Goal: Complete application form

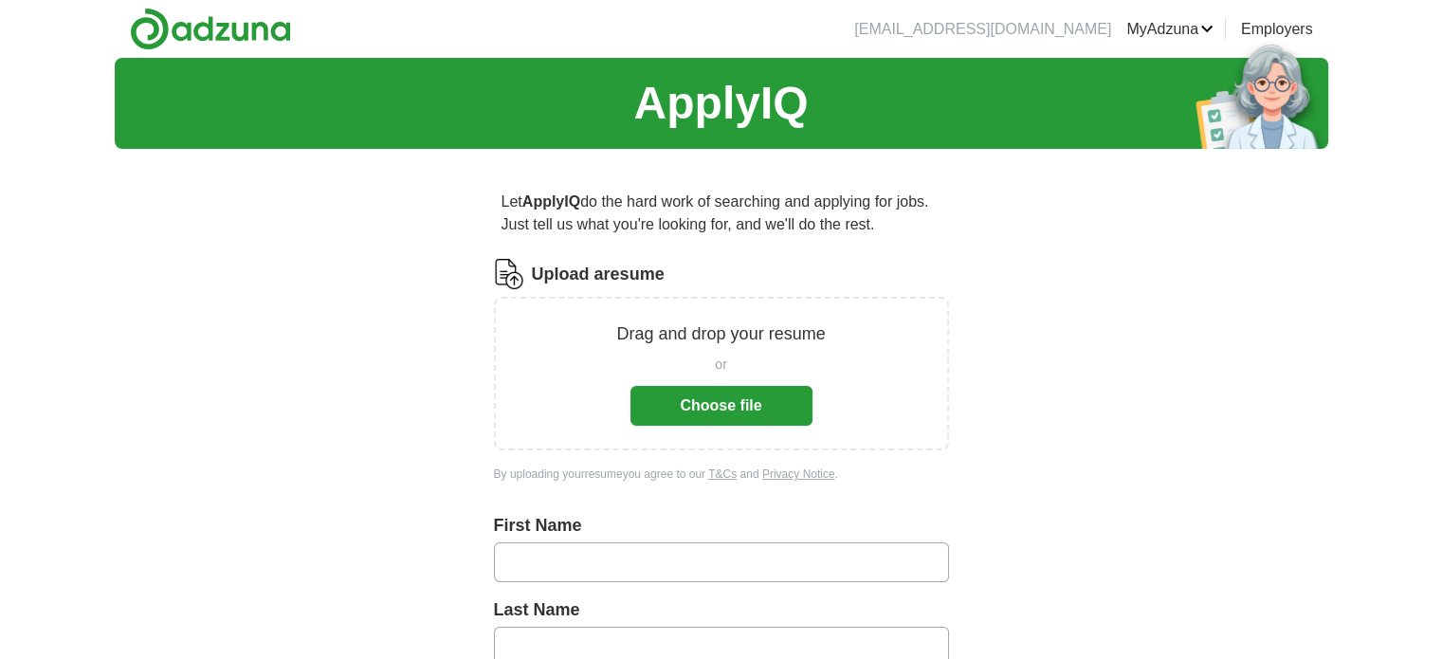
click at [690, 390] on button "Choose file" at bounding box center [722, 406] width 182 height 40
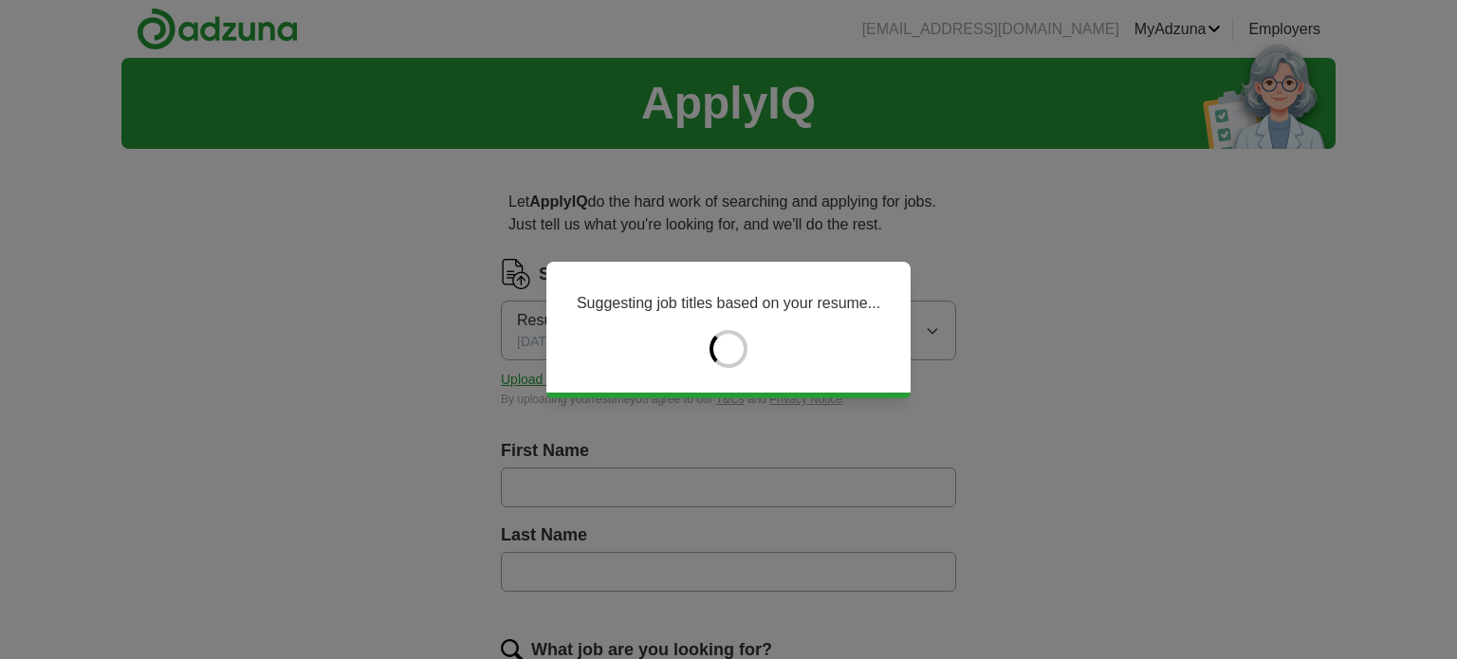
type input "*****"
type input "*******"
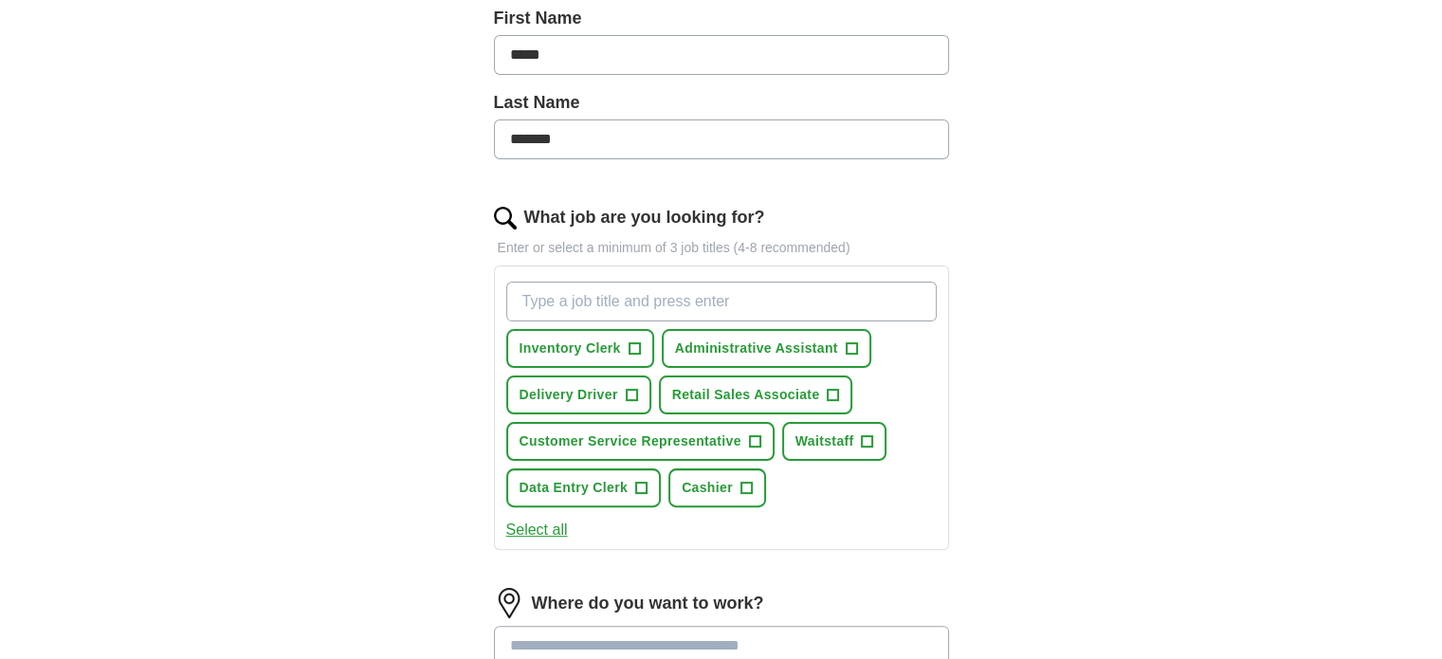
scroll to position [569, 0]
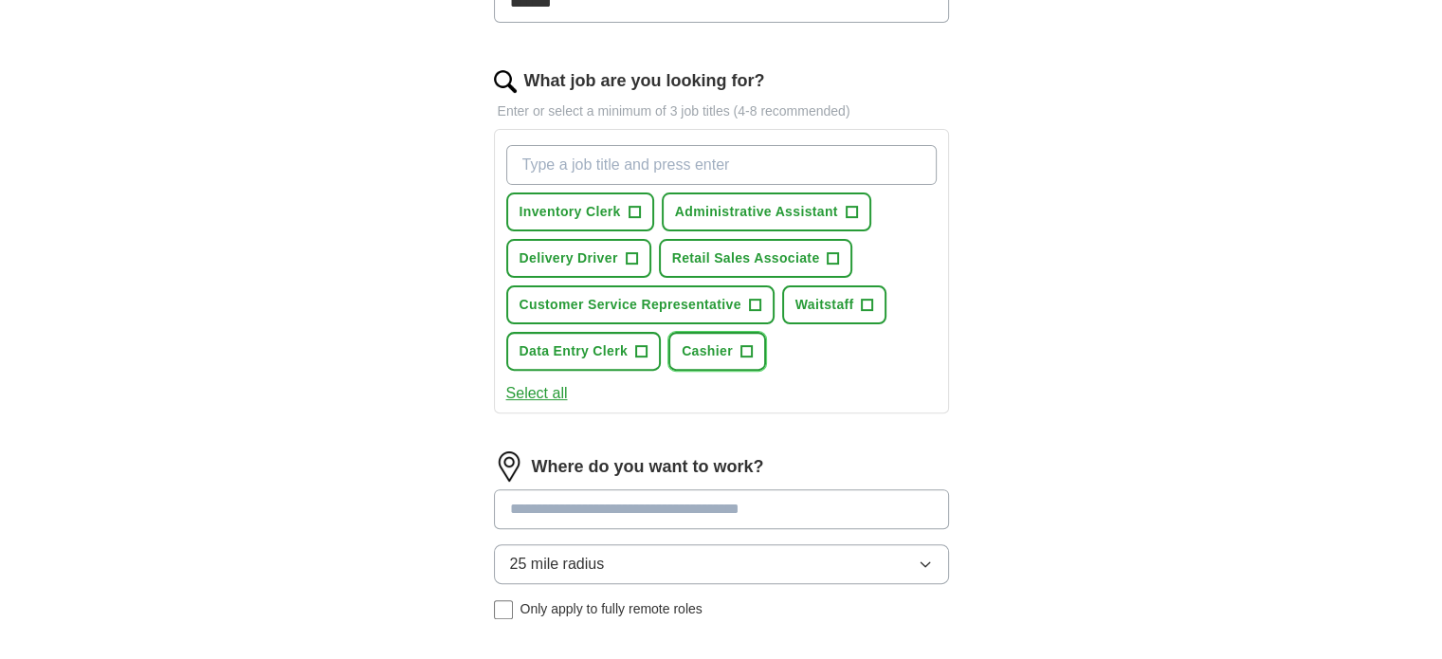
click at [734, 352] on button "Cashier +" at bounding box center [718, 351] width 98 height 39
click at [734, 352] on button "Cashier ✓ ×" at bounding box center [718, 351] width 98 height 39
click at [747, 302] on button "Customer Service Representative +" at bounding box center [640, 304] width 268 height 39
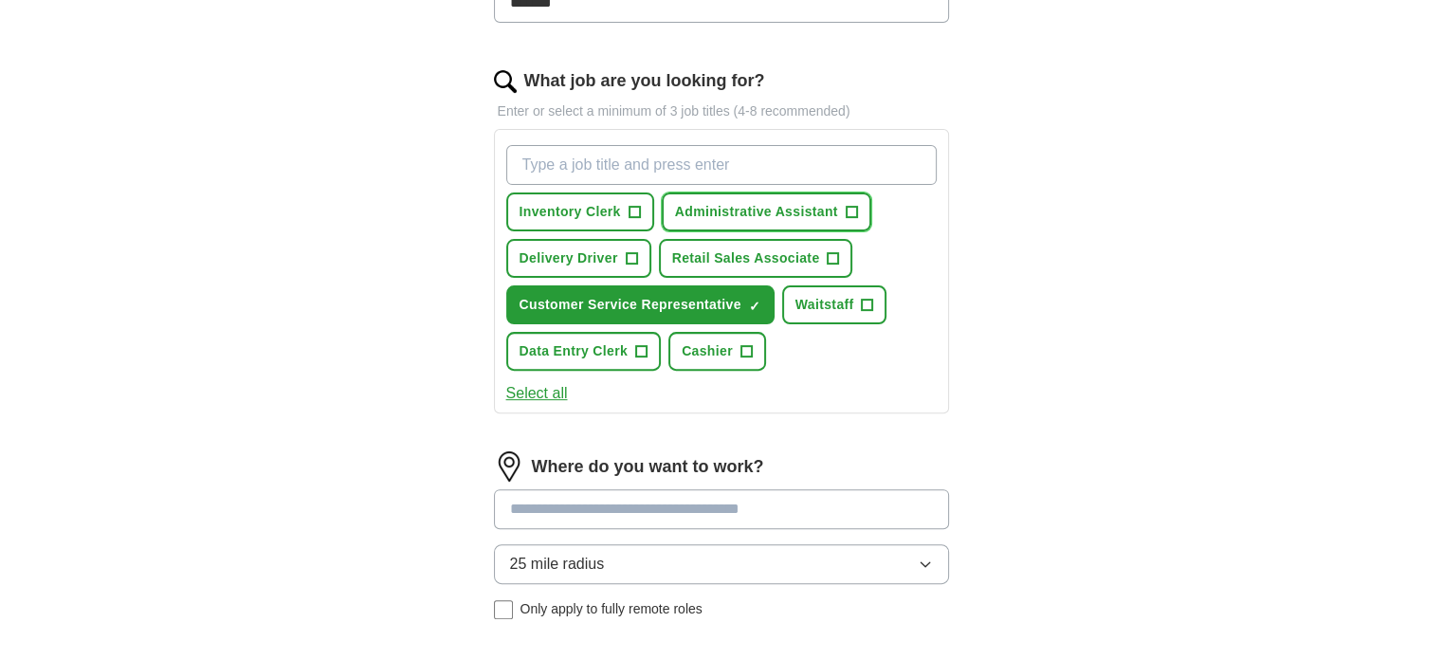
click at [776, 210] on span "Administrative Assistant" at bounding box center [756, 212] width 163 height 20
click at [0, 0] on span "×" at bounding box center [0, 0] width 0 height 0
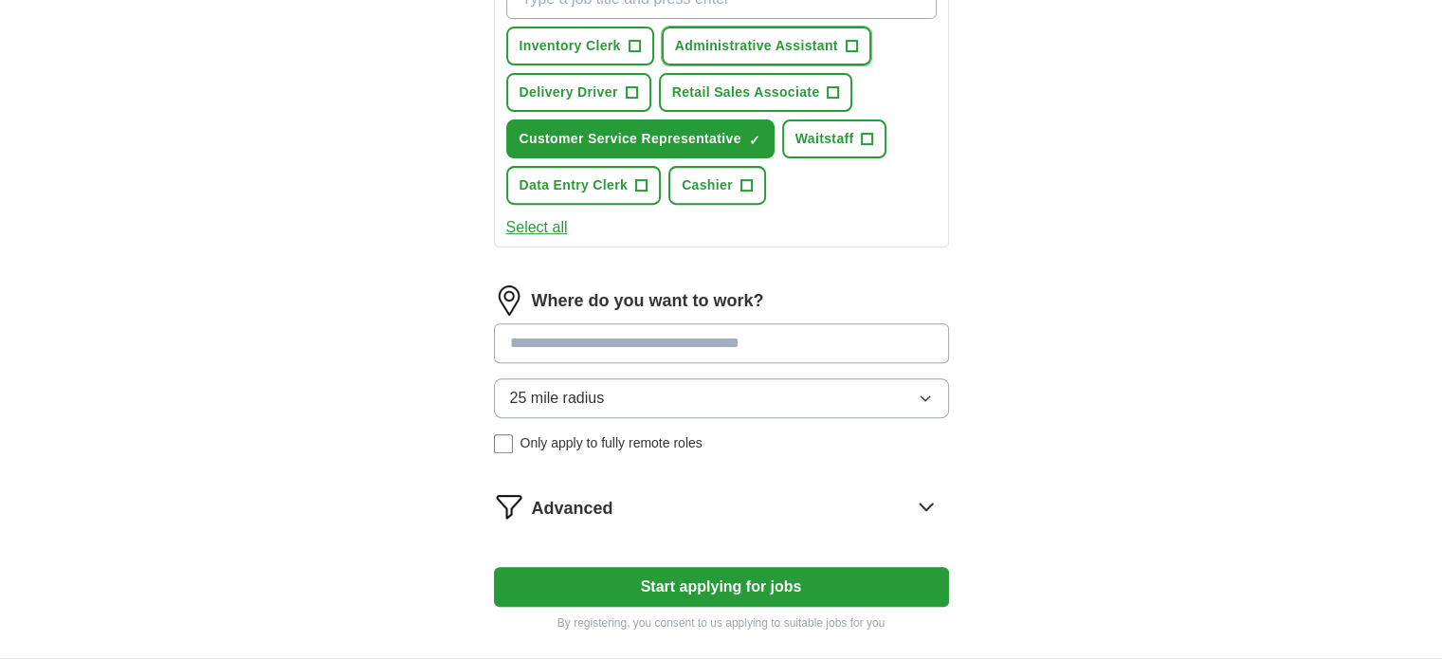
scroll to position [759, 0]
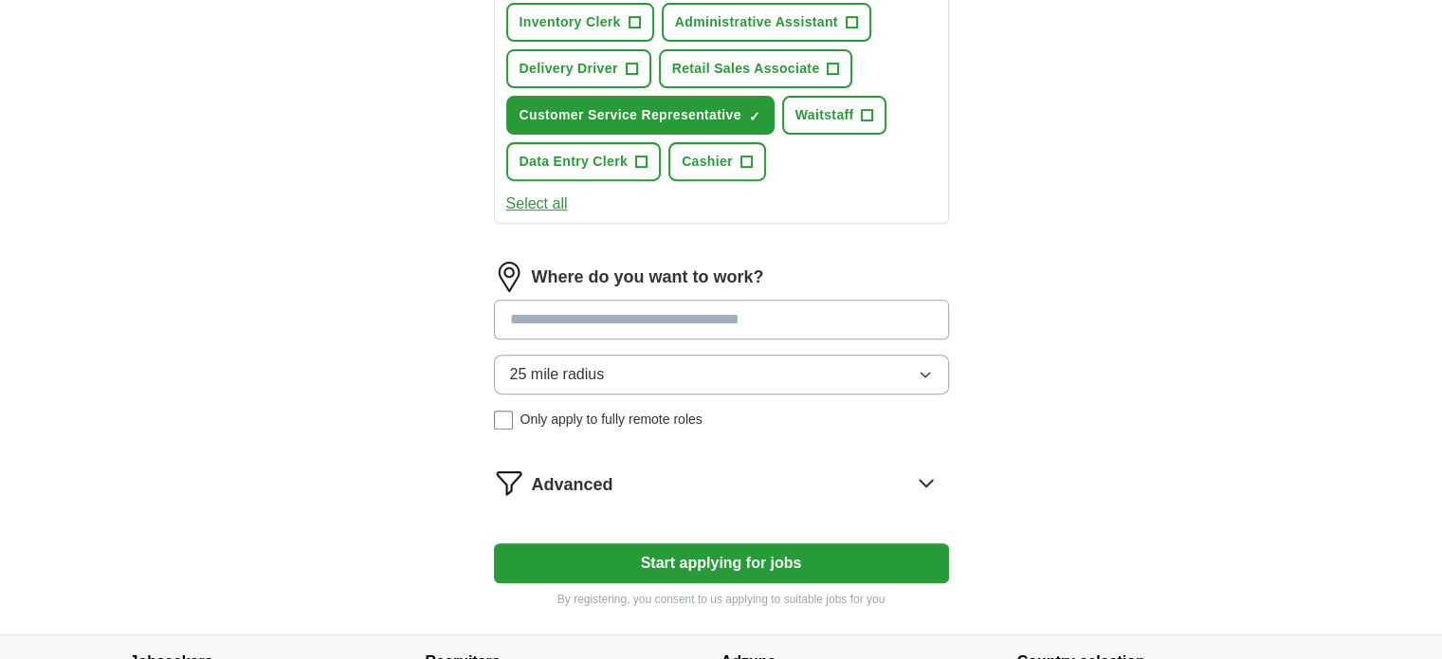
click at [583, 323] on input at bounding box center [721, 320] width 455 height 40
click at [592, 371] on div "Where do you want to work? 25 mile radius Only apply to fully remote roles" at bounding box center [721, 353] width 455 height 183
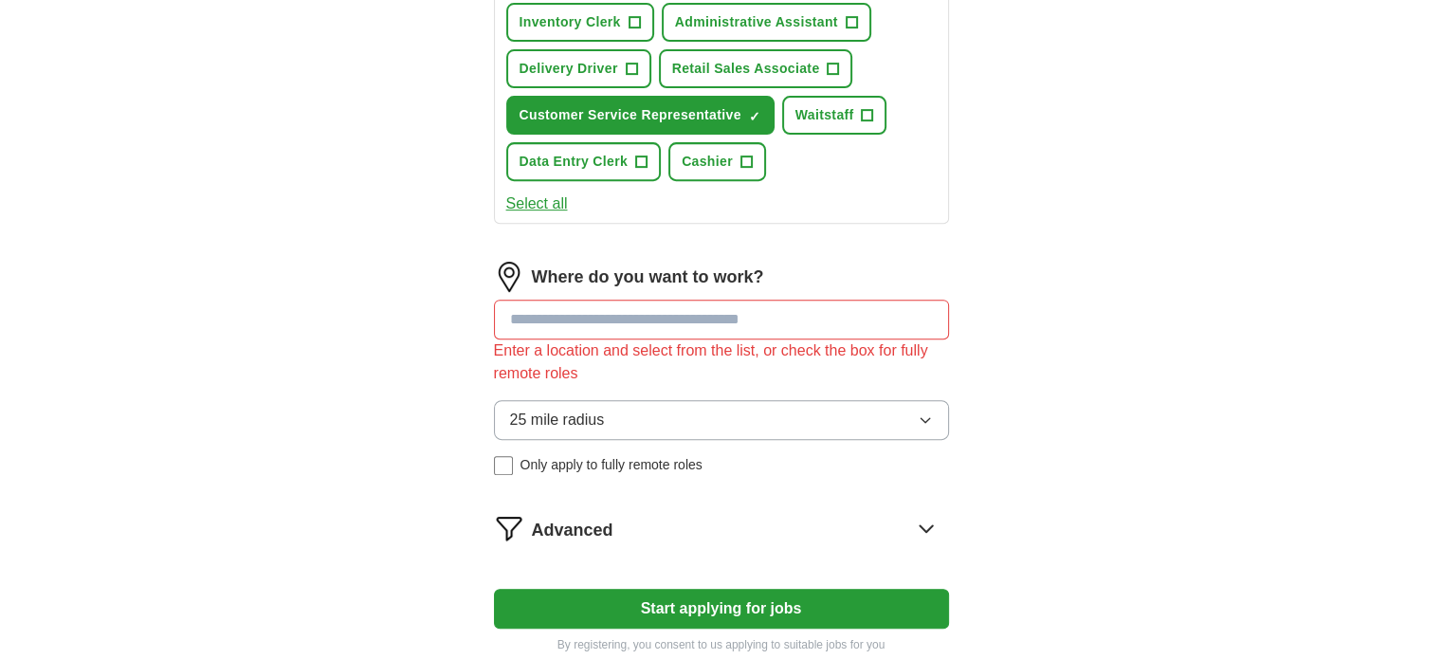
click at [527, 461] on span "Only apply to fully remote roles" at bounding box center [612, 465] width 182 height 20
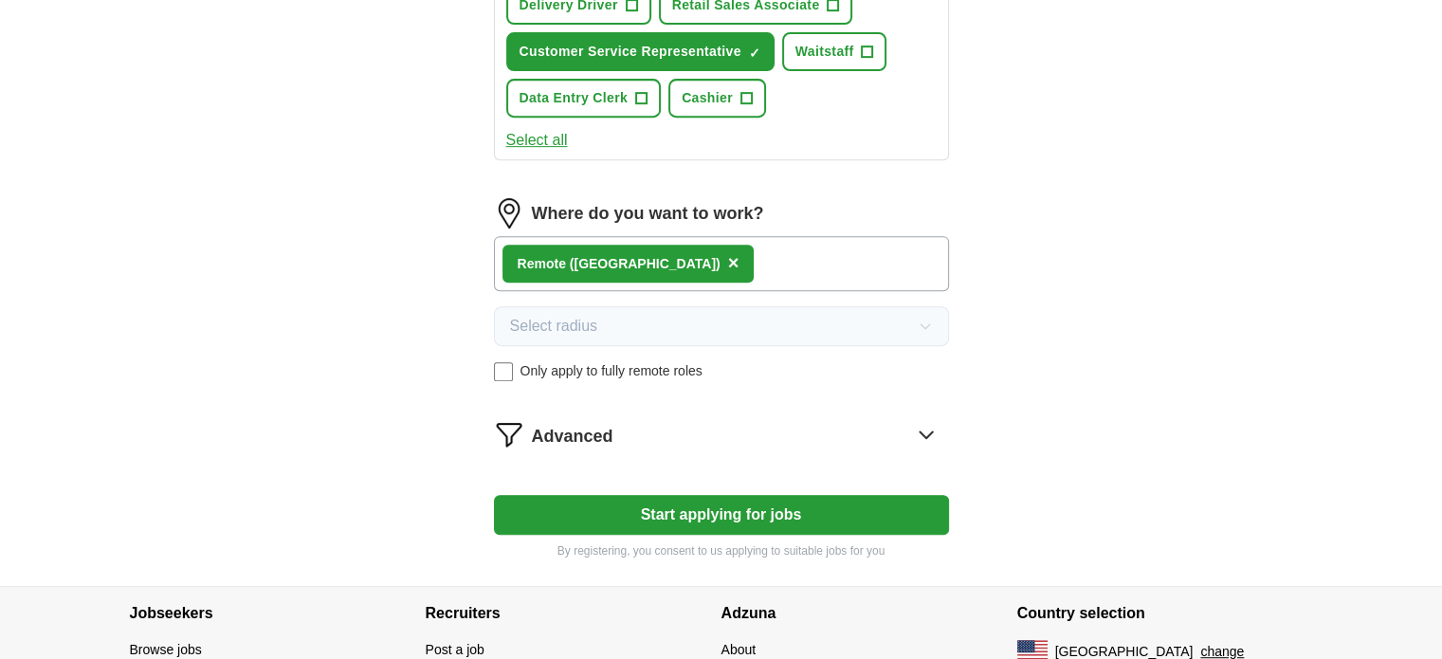
scroll to position [853, 0]
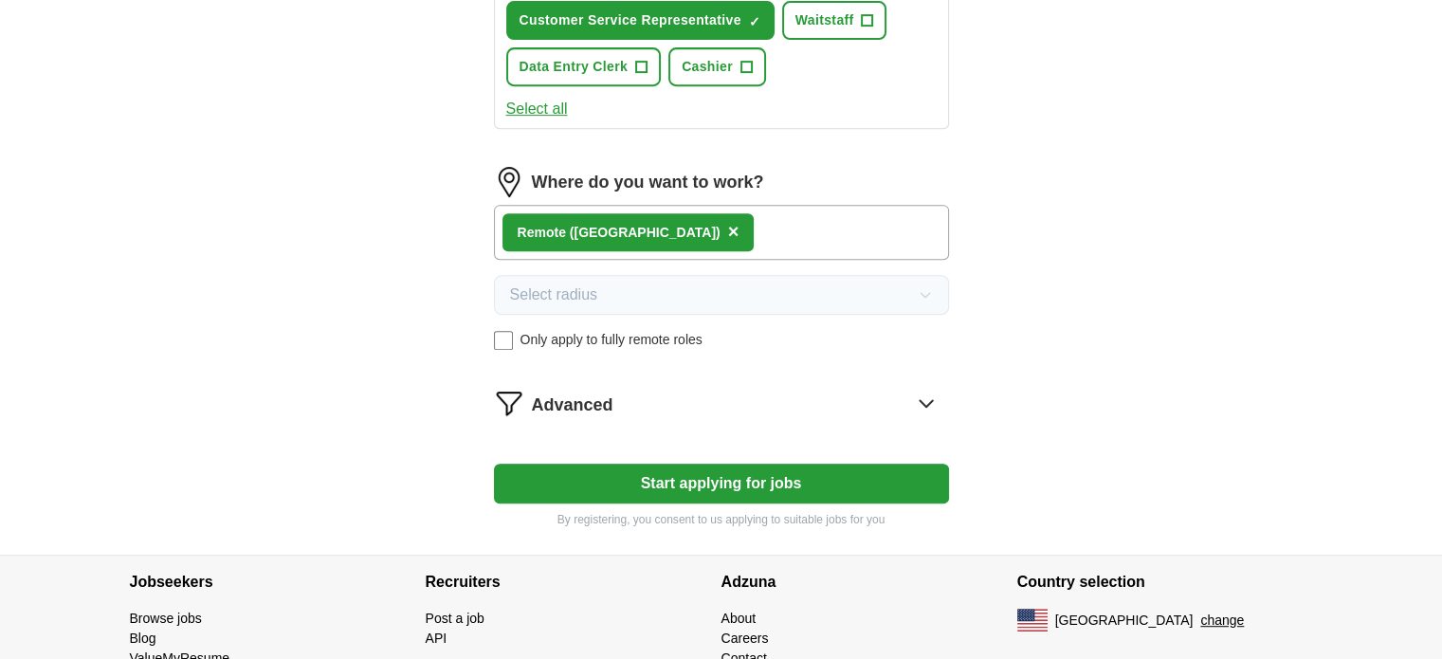
click at [788, 397] on div "Advanced" at bounding box center [740, 403] width 417 height 30
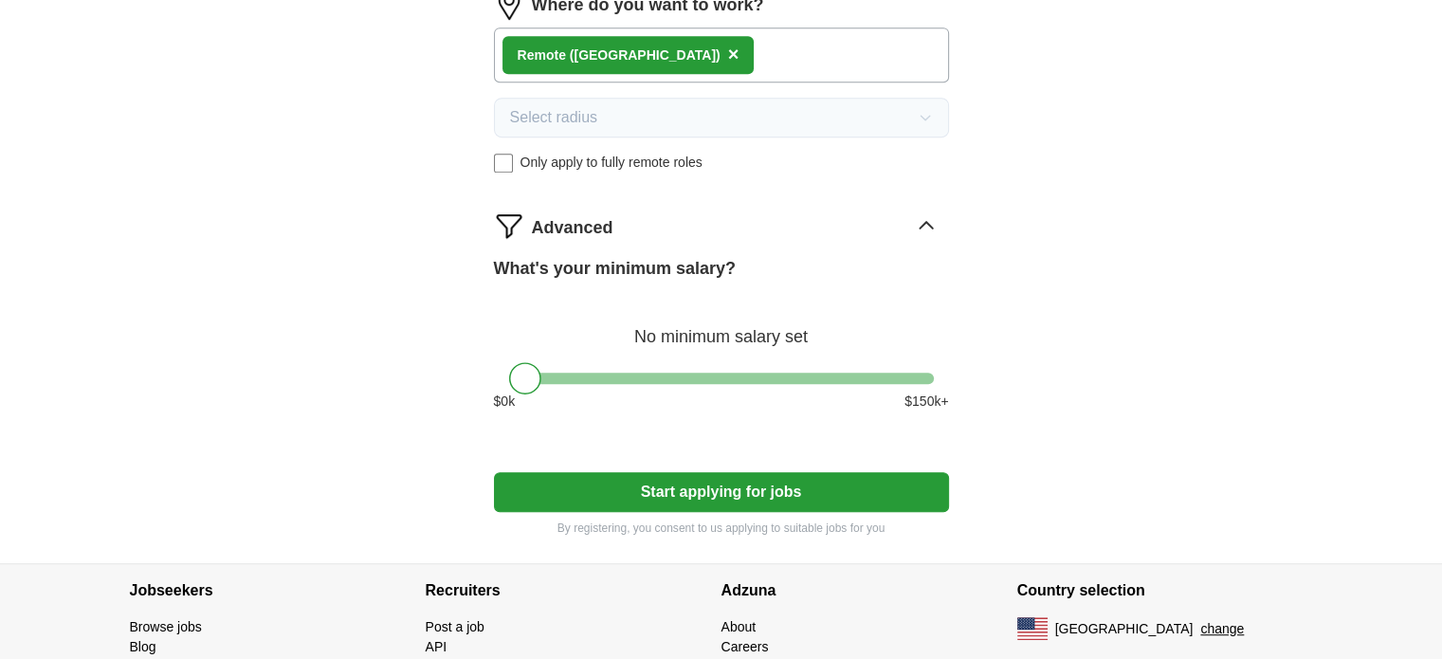
scroll to position [1120, 0]
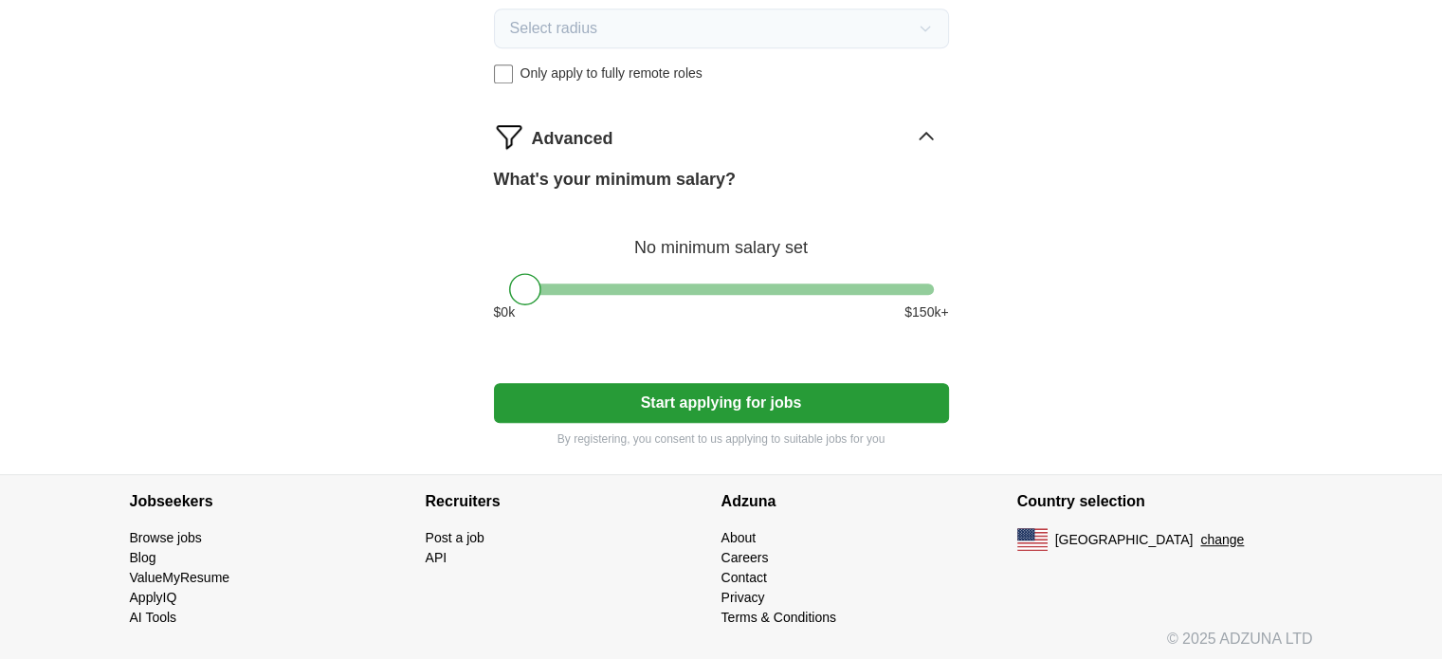
click at [686, 292] on div "What's your minimum salary? No minimum salary set $ 0 k $ 150 k+" at bounding box center [721, 252] width 455 height 171
click at [692, 276] on div "What's your minimum salary? No minimum salary set $ 0 k $ 150 k+" at bounding box center [721, 252] width 455 height 171
click at [690, 284] on div at bounding box center [721, 289] width 425 height 11
click at [658, 284] on div at bounding box center [721, 289] width 425 height 11
click at [618, 284] on div at bounding box center [721, 289] width 425 height 11
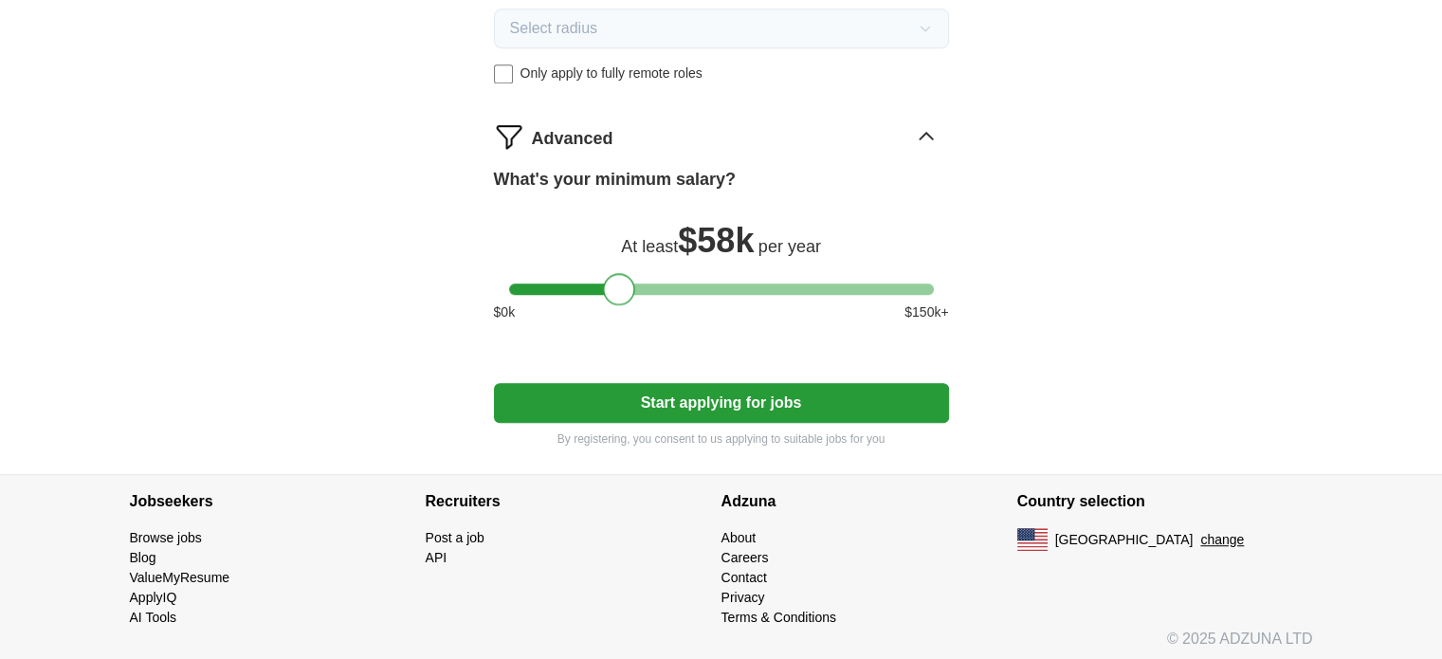
click at [671, 284] on div at bounding box center [721, 289] width 425 height 11
click at [554, 289] on div "What's your minimum salary? At least $ 74k per year $ 0 k $ 150 k+" at bounding box center [721, 252] width 455 height 171
click at [542, 284] on div at bounding box center [721, 289] width 425 height 11
click at [525, 285] on div at bounding box center [541, 289] width 32 height 32
click at [561, 284] on div at bounding box center [721, 289] width 425 height 11
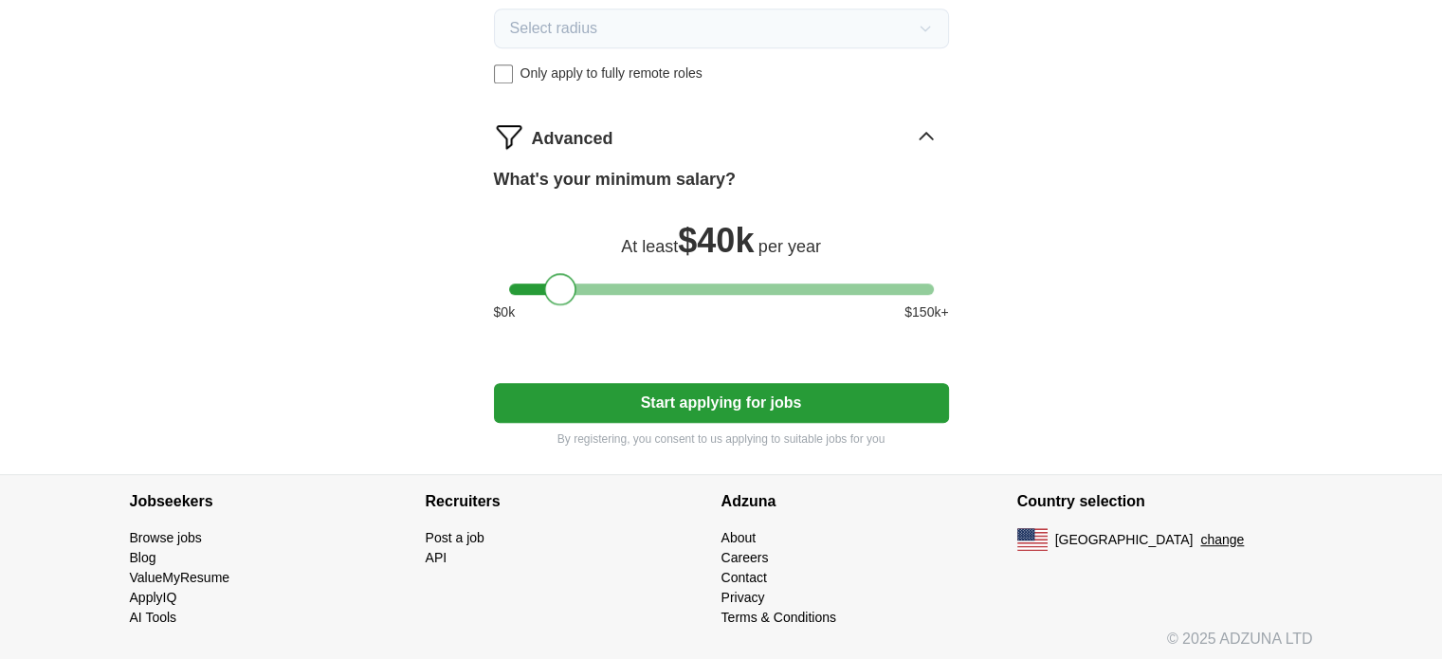
click at [524, 284] on div at bounding box center [721, 289] width 425 height 11
click at [535, 280] on div at bounding box center [525, 289] width 32 height 32
click at [550, 284] on div at bounding box center [721, 289] width 425 height 11
drag, startPoint x: 549, startPoint y: 280, endPoint x: 504, endPoint y: 284, distance: 45.7
click at [506, 284] on div at bounding box center [721, 289] width 455 height 11
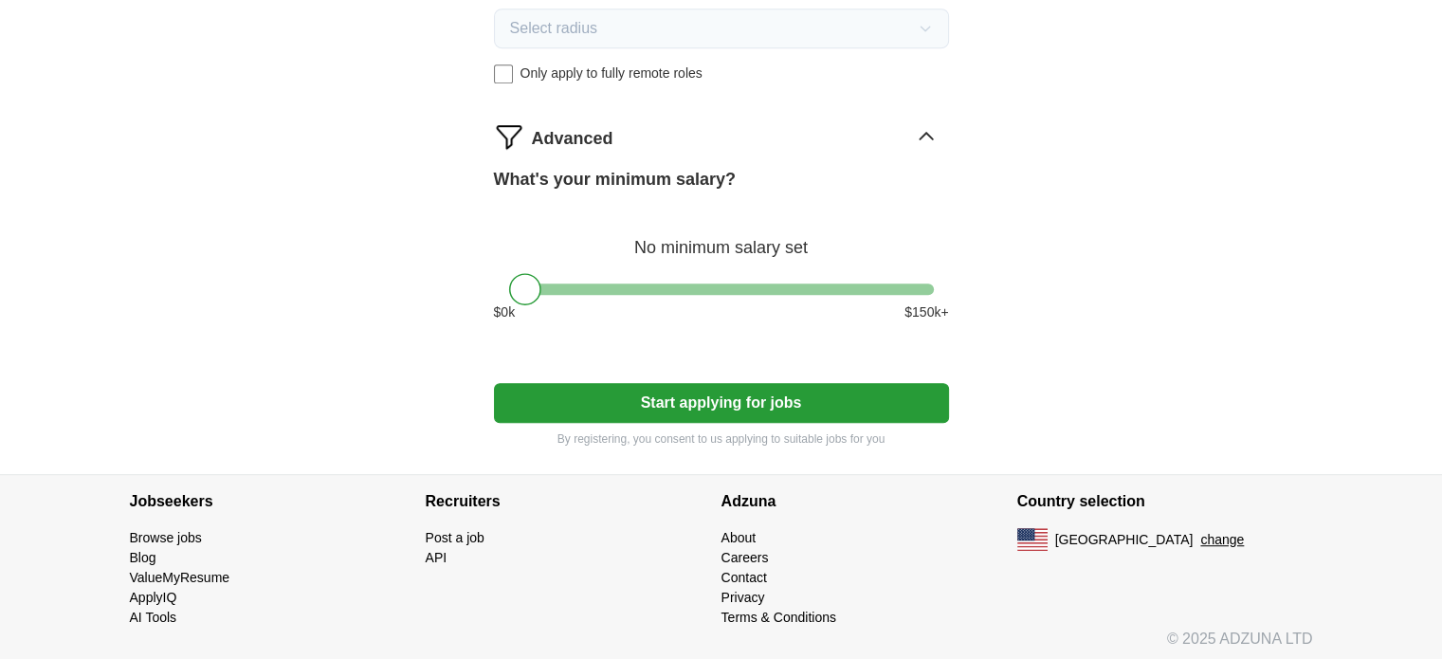
click at [652, 392] on button "Start applying for jobs" at bounding box center [721, 403] width 455 height 40
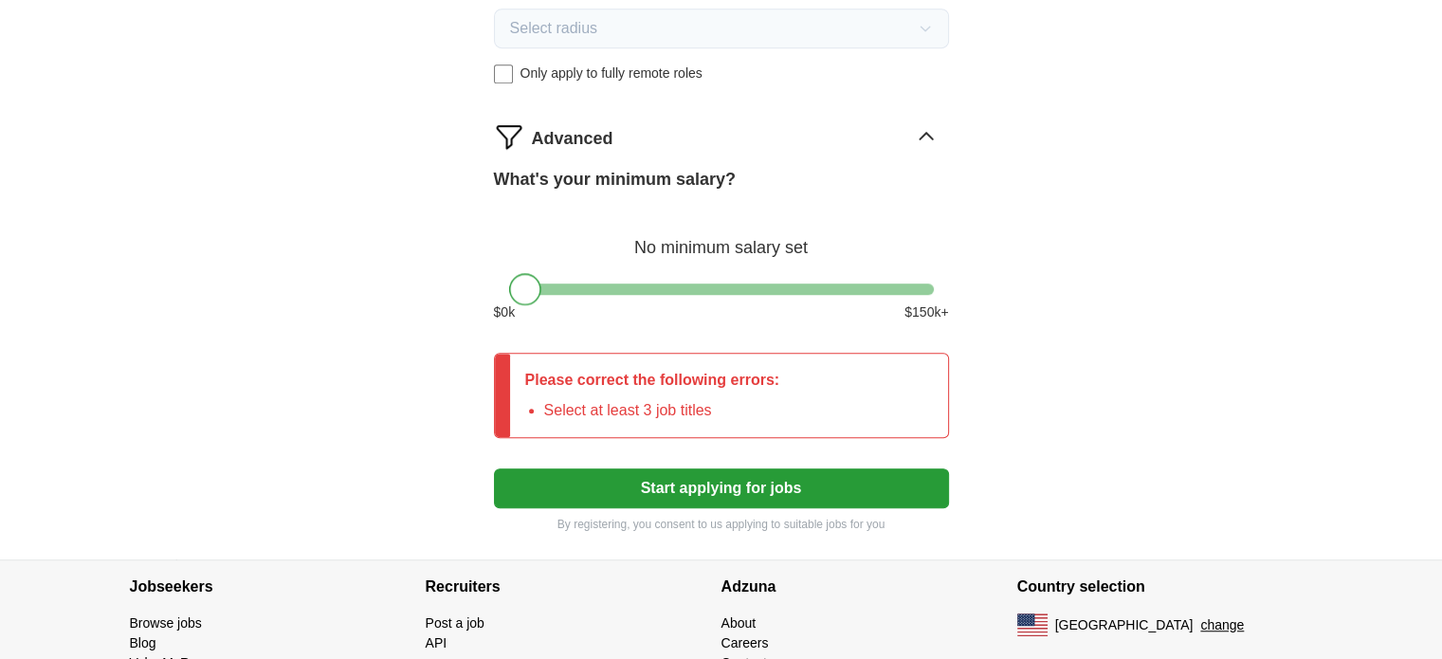
drag, startPoint x: 527, startPoint y: 278, endPoint x: 449, endPoint y: 298, distance: 80.3
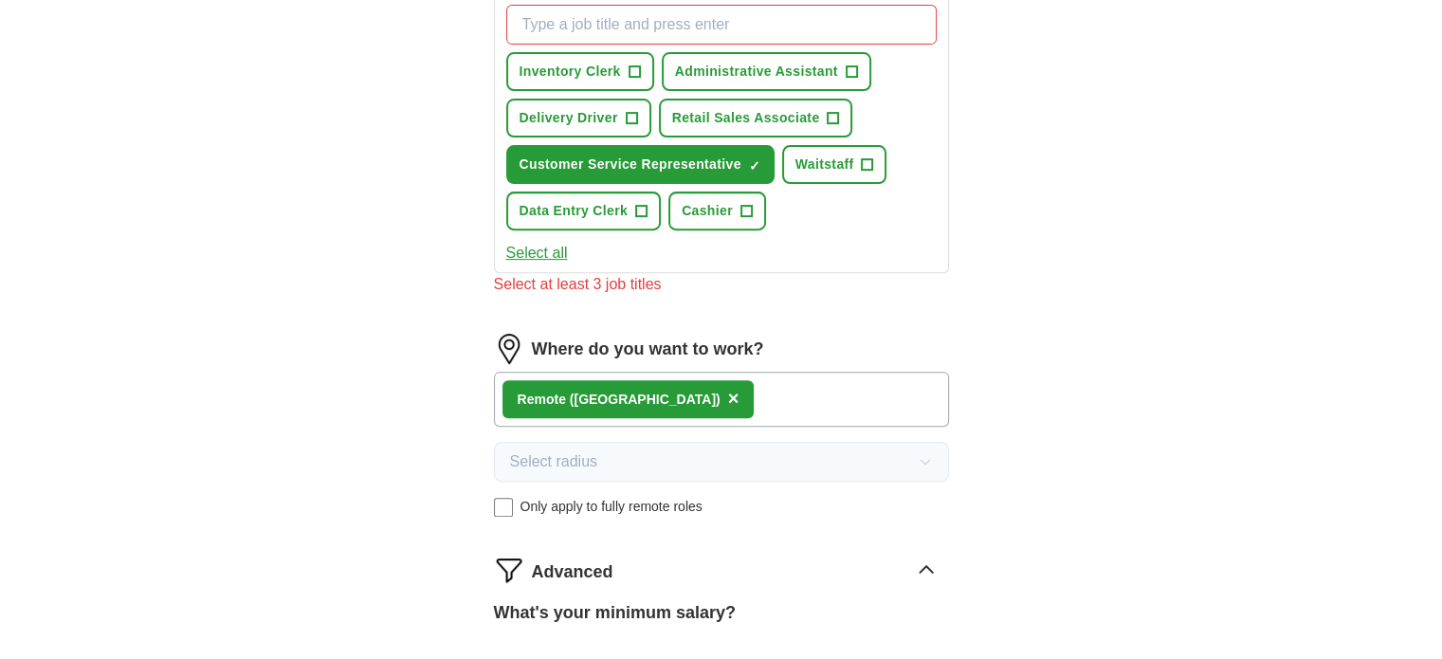
scroll to position [669, 0]
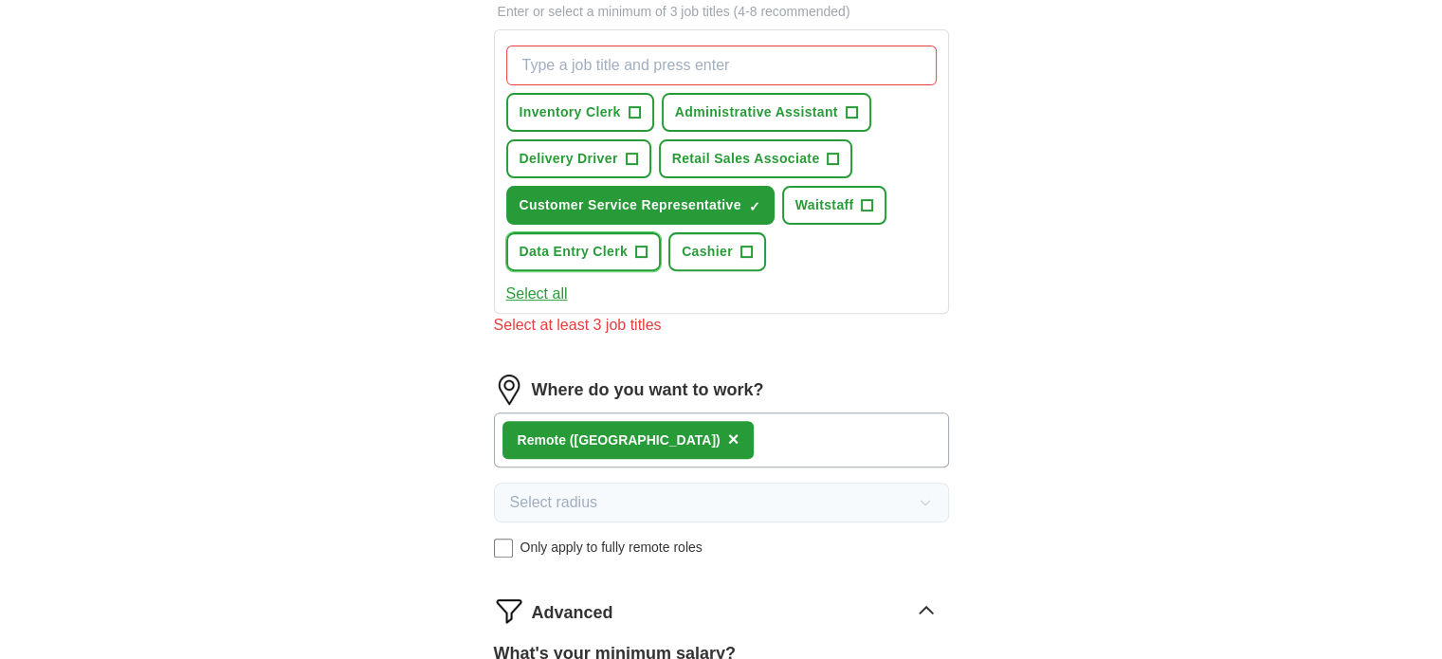
click at [633, 245] on button "Data Entry Clerk +" at bounding box center [584, 251] width 156 height 39
click at [827, 103] on span "Administrative Assistant" at bounding box center [756, 112] width 163 height 20
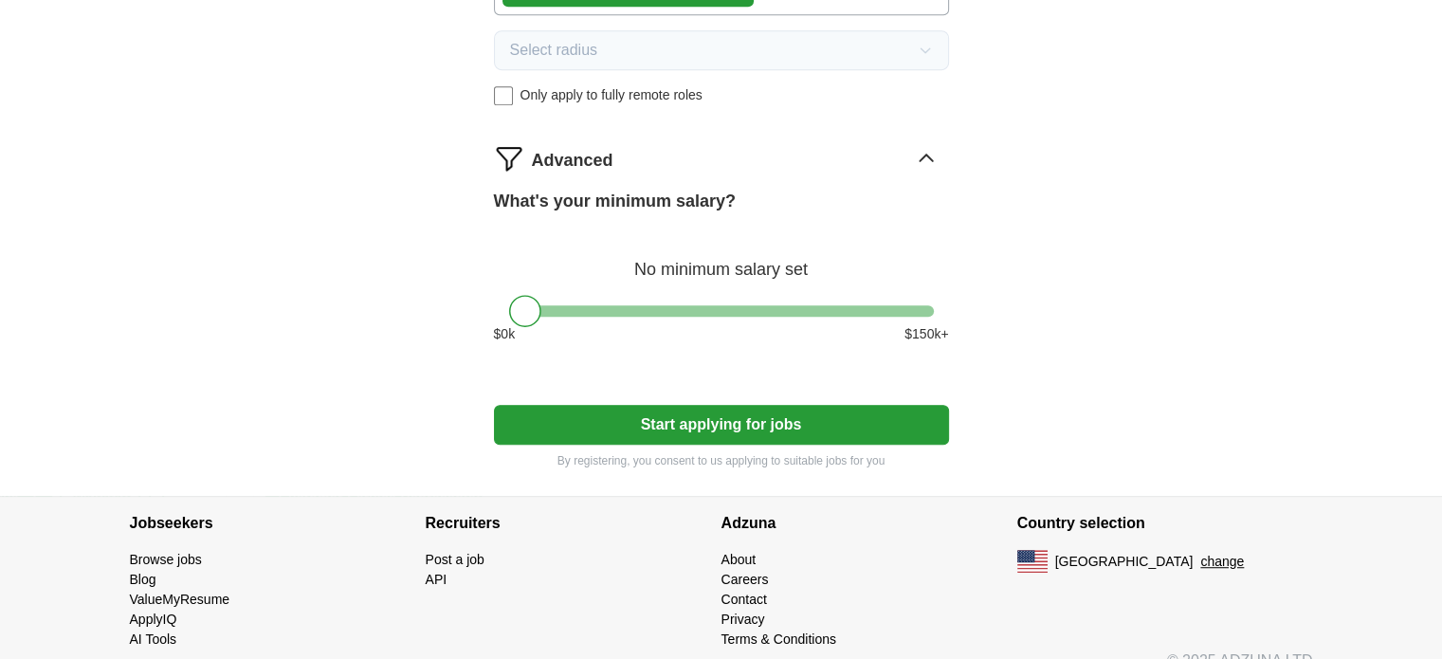
scroll to position [1120, 0]
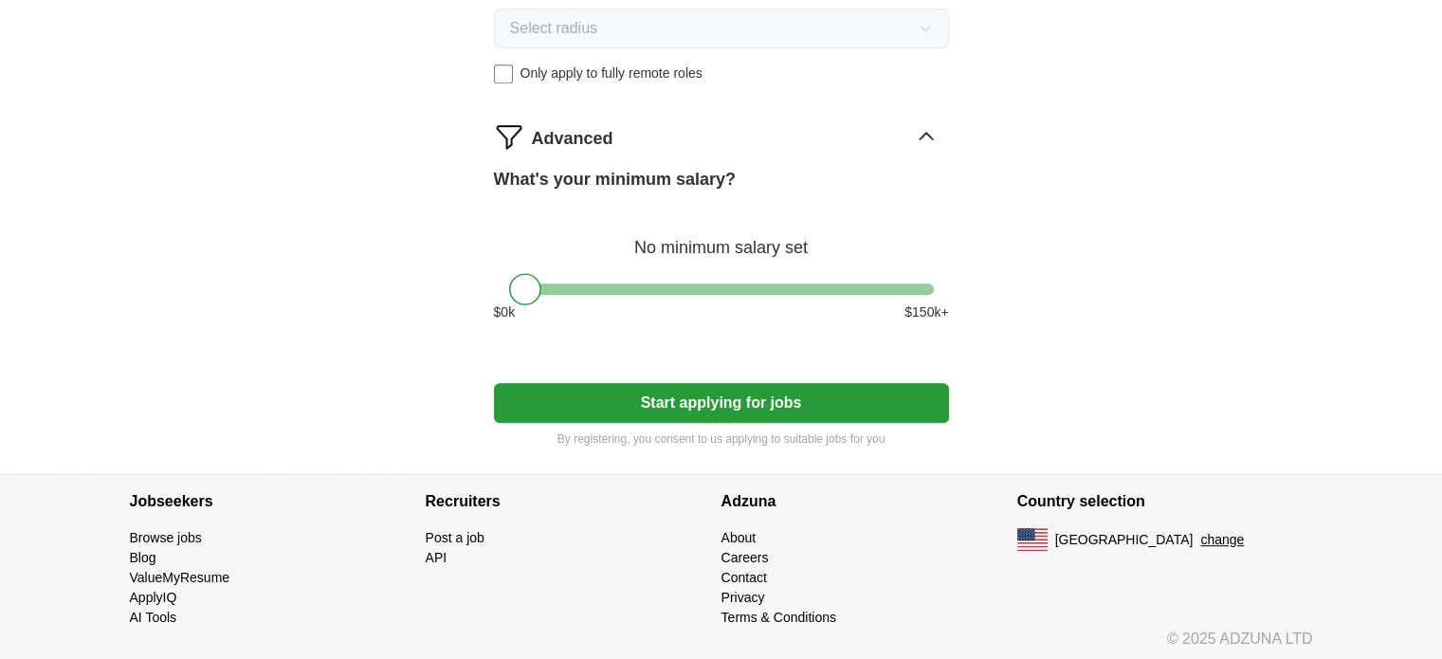
click at [711, 397] on button "Start applying for jobs" at bounding box center [721, 403] width 455 height 40
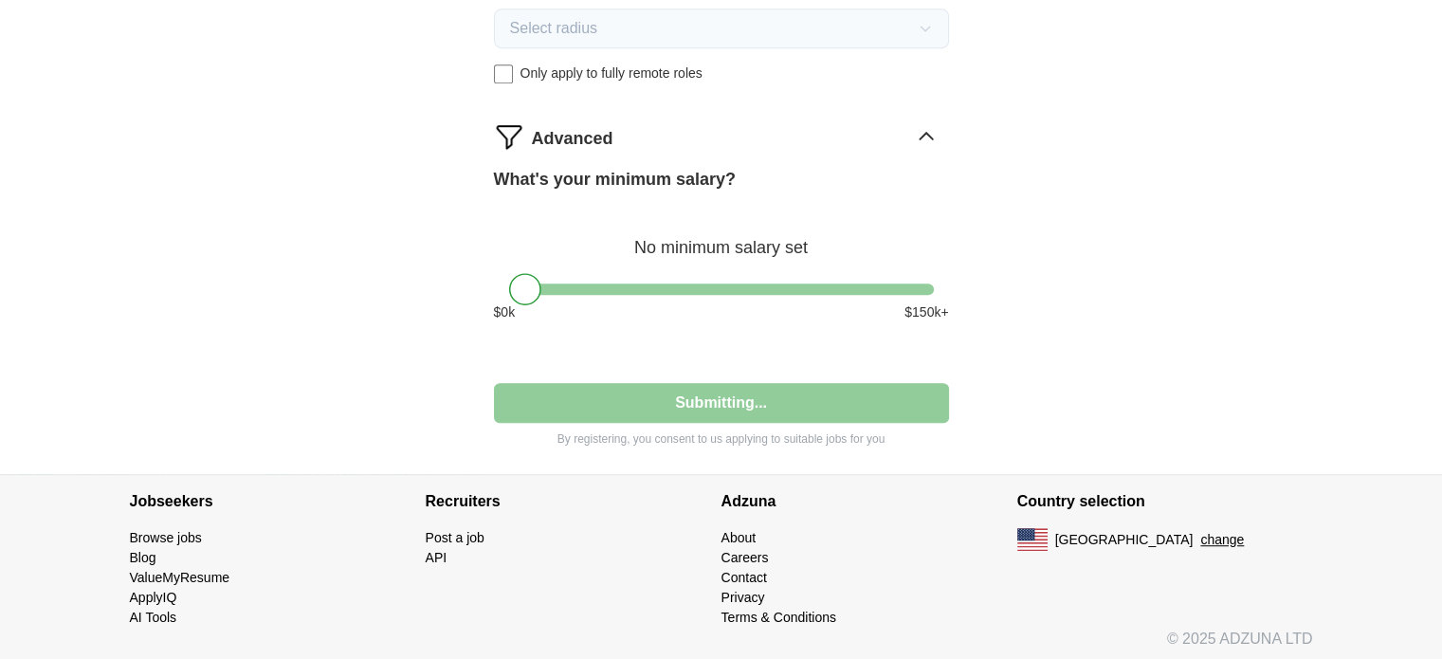
select select "**"
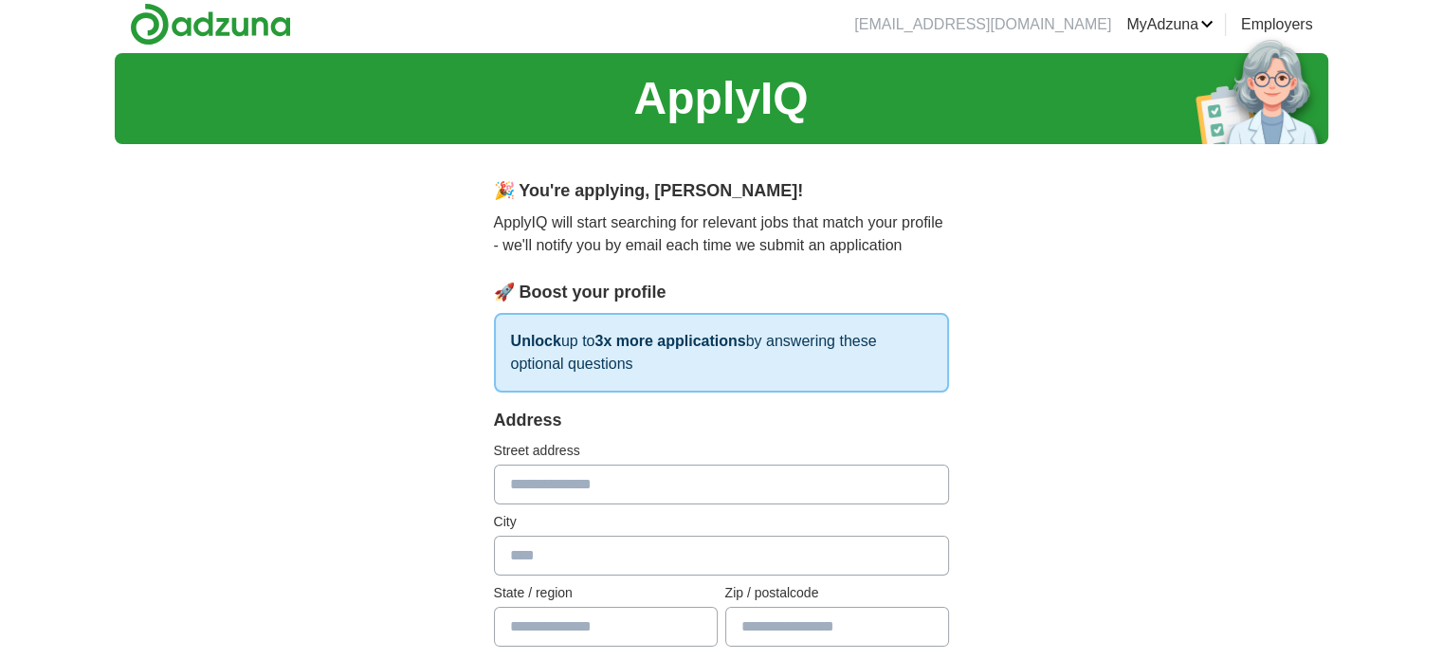
scroll to position [0, 0]
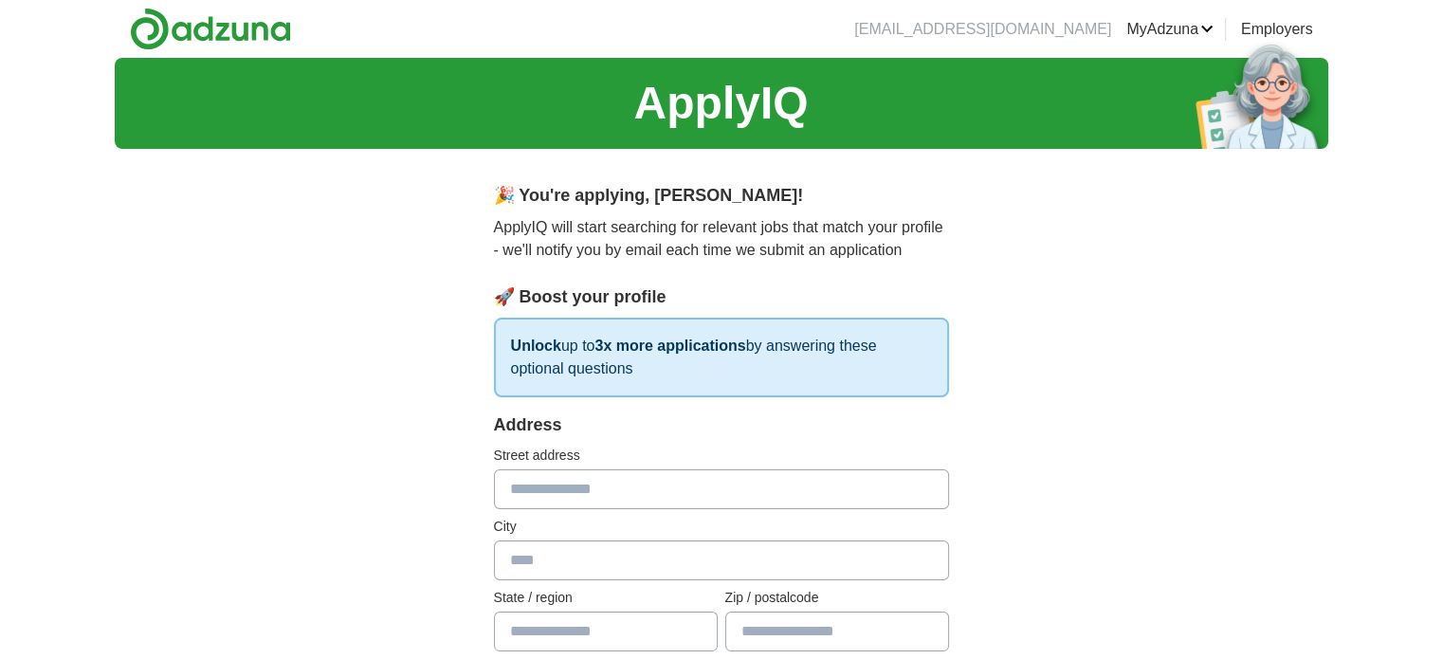
click at [853, 483] on input "text" at bounding box center [721, 489] width 455 height 40
type input "**********"
type input "*******"
type input "**"
type input "*****"
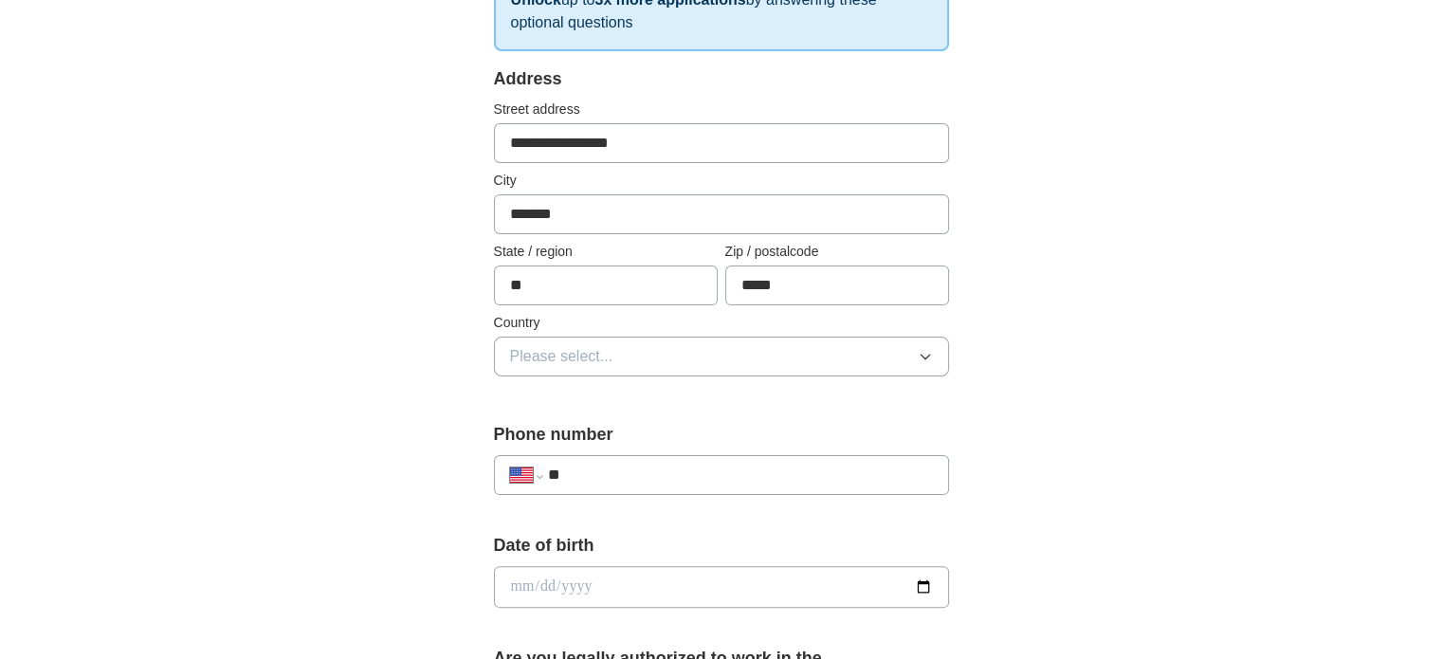
scroll to position [379, 0]
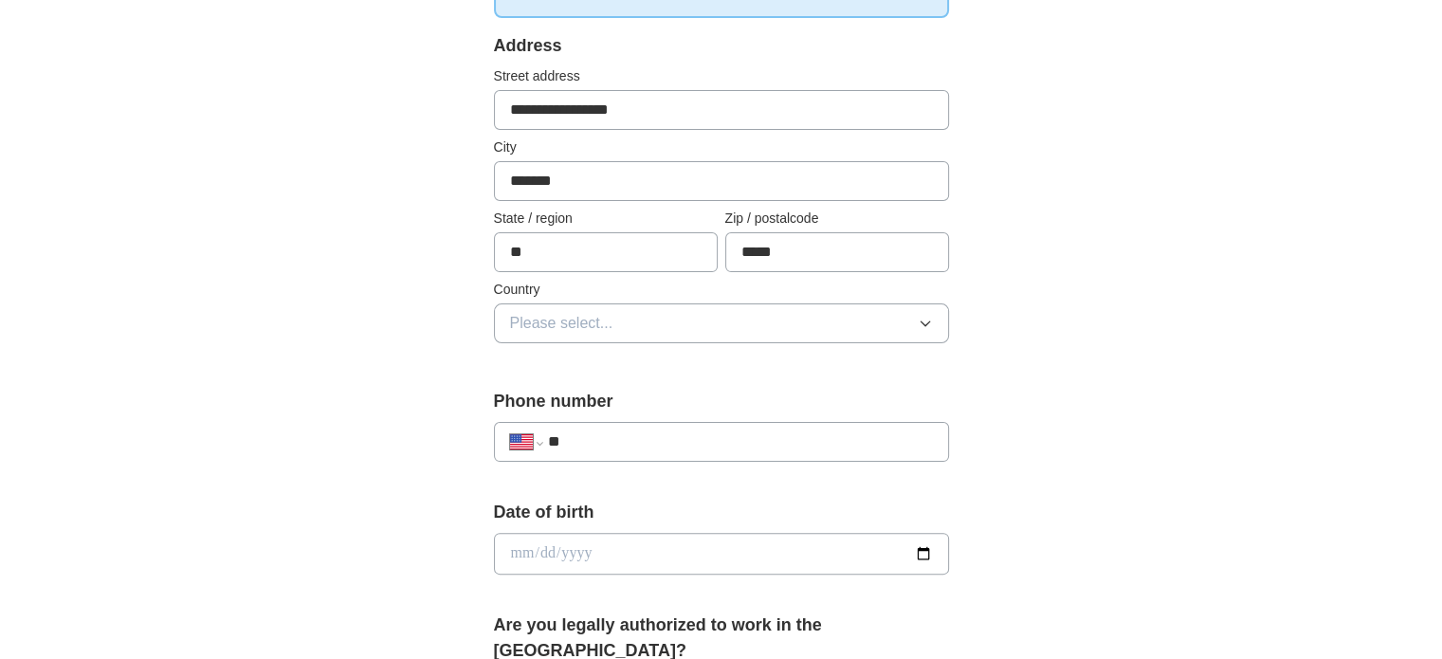
click at [926, 316] on icon "button" at bounding box center [925, 323] width 15 height 15
click at [859, 316] on button "Please select..." at bounding box center [721, 323] width 455 height 40
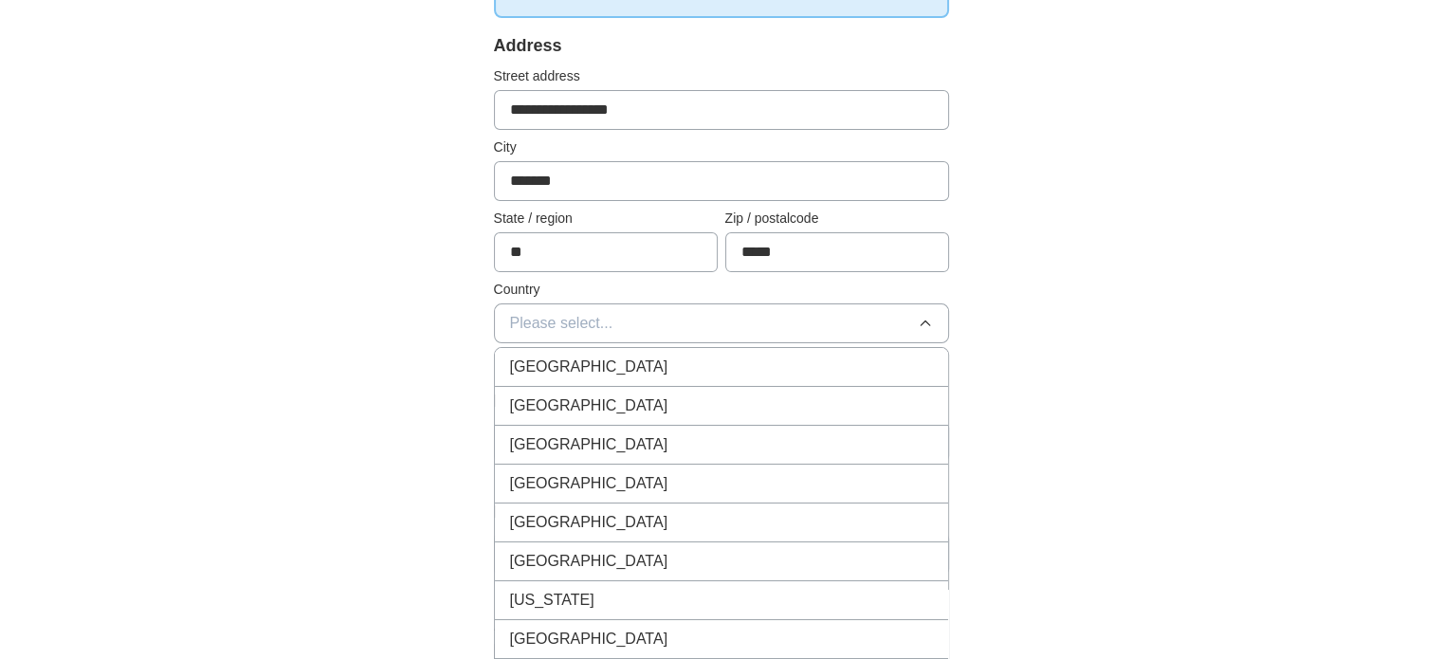
click at [760, 397] on div "United States" at bounding box center [721, 405] width 423 height 23
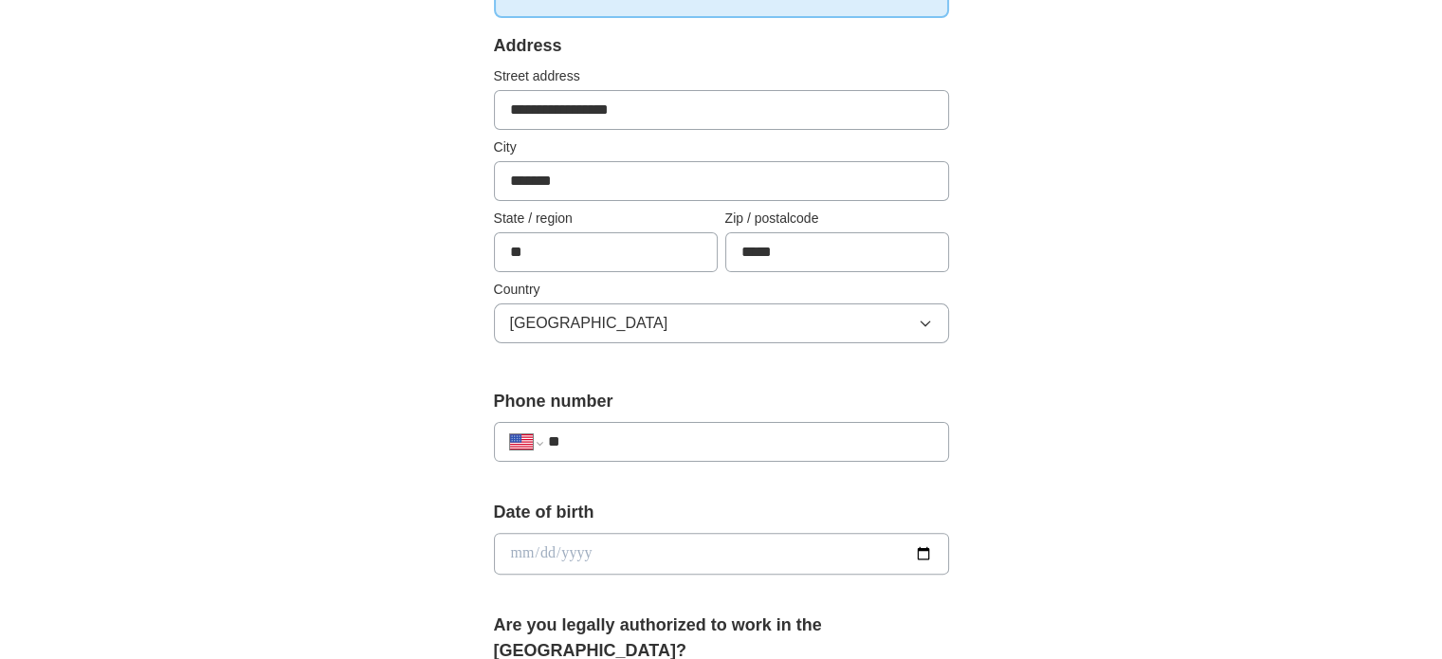
click at [785, 433] on input "**" at bounding box center [739, 442] width 385 height 23
type input "**********"
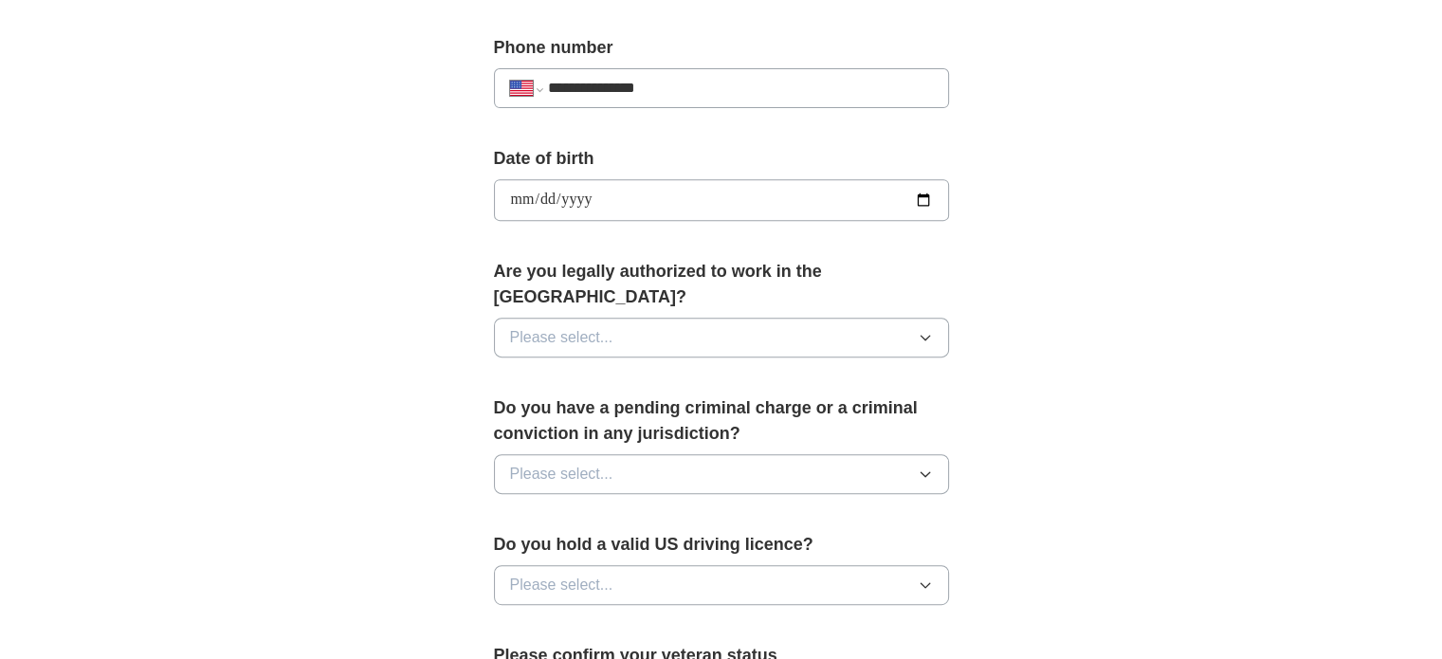
scroll to position [781, 0]
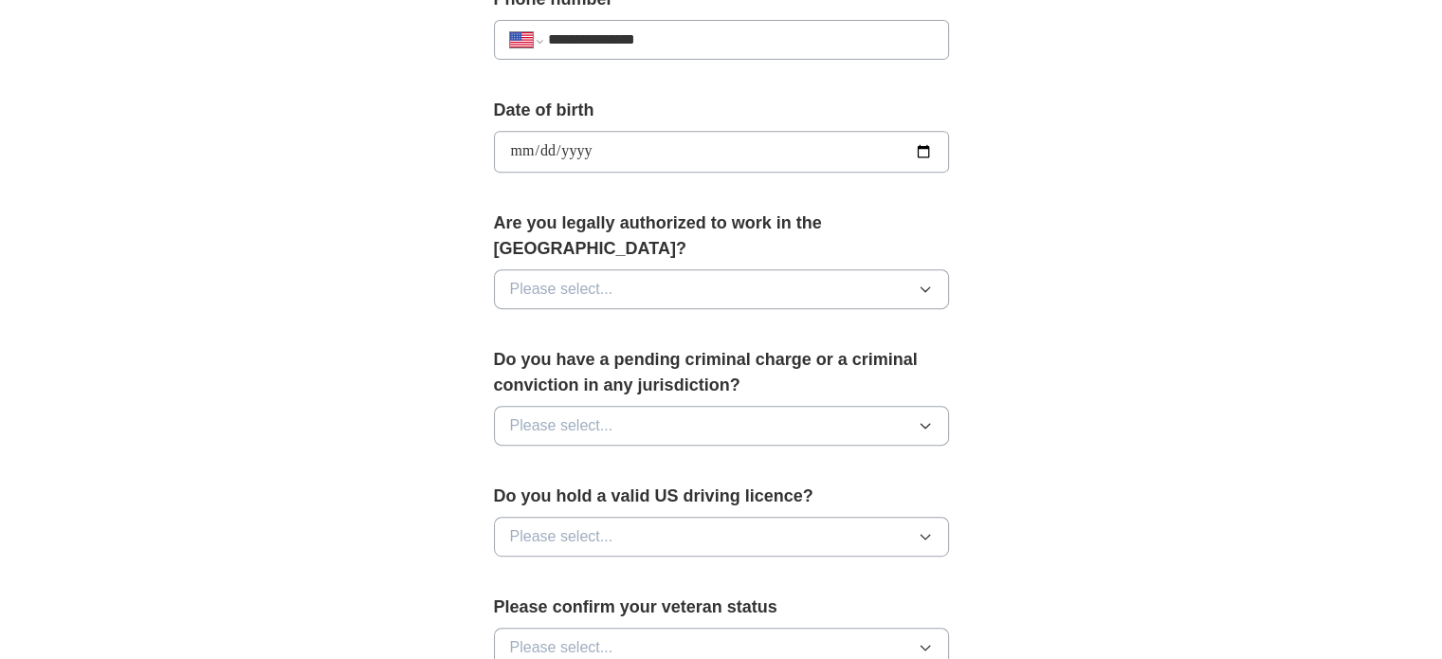
click at [837, 269] on button "Please select..." at bounding box center [721, 289] width 455 height 40
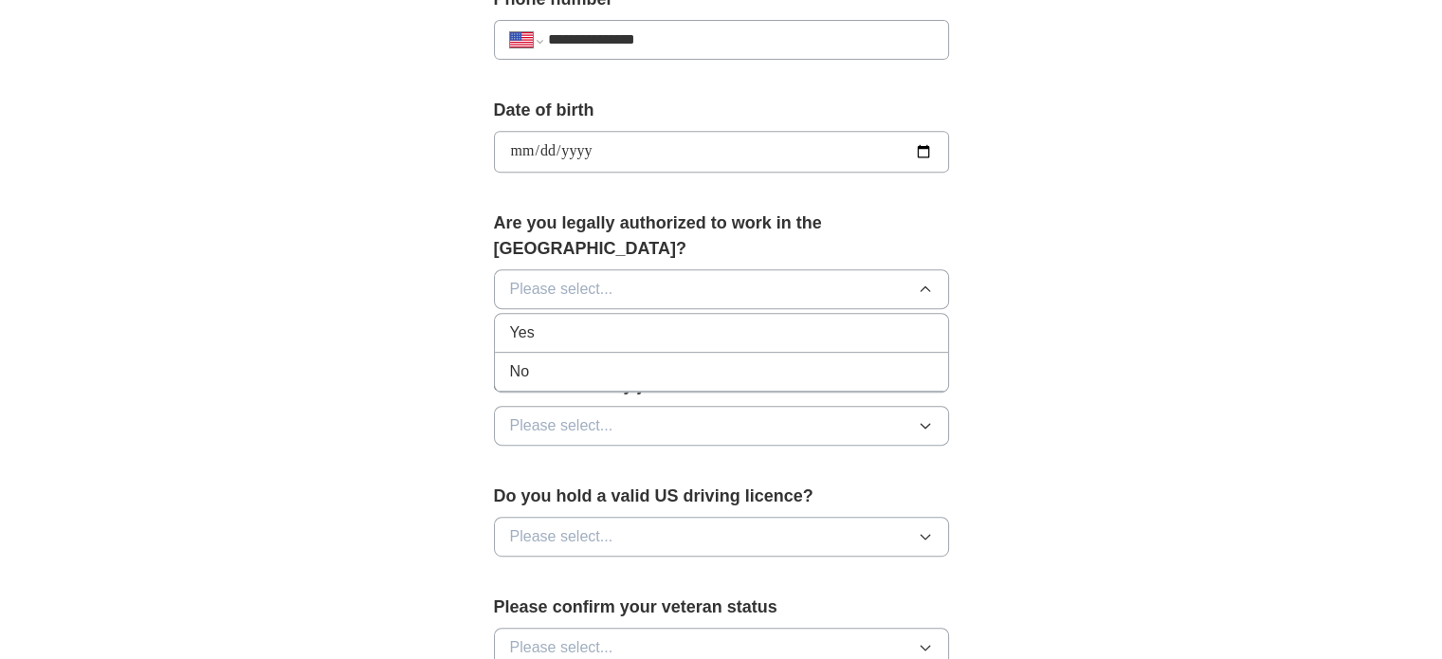
click at [786, 321] on div "Yes" at bounding box center [721, 332] width 423 height 23
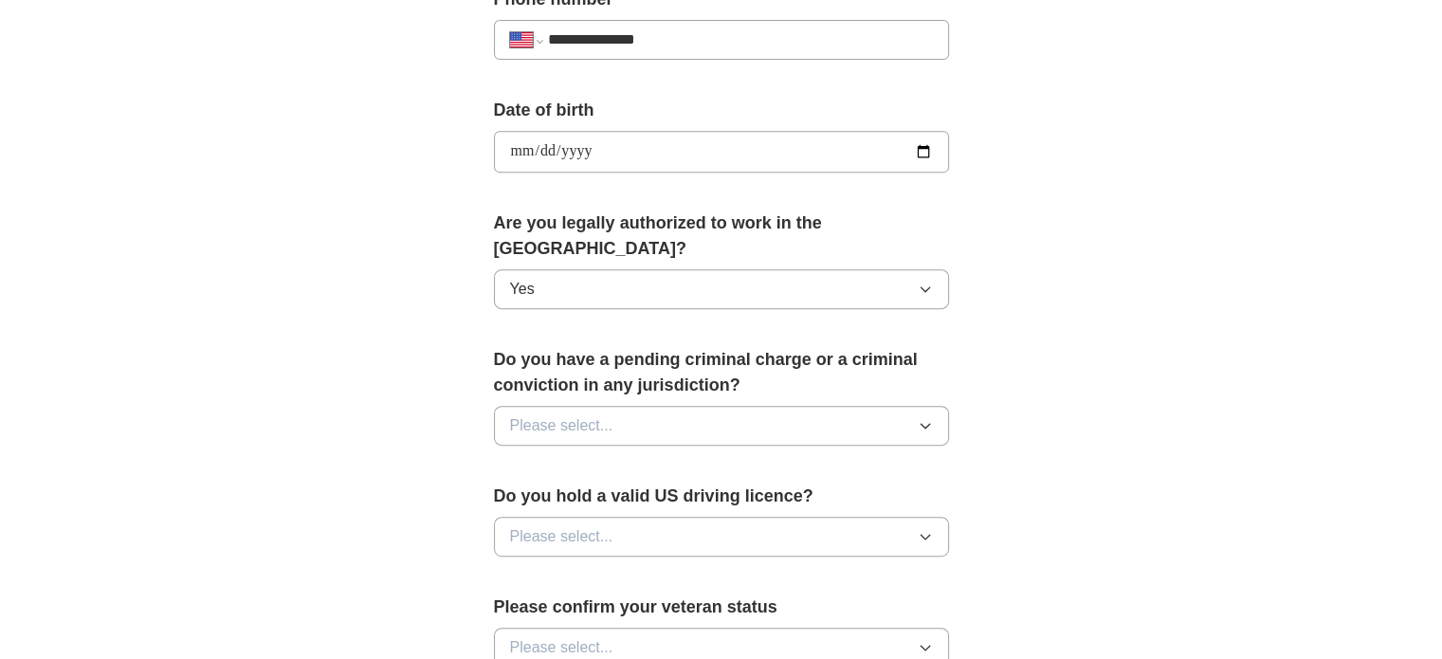
click at [679, 406] on button "Please select..." at bounding box center [721, 426] width 455 height 40
click at [646, 458] on div "Yes" at bounding box center [721, 469] width 423 height 23
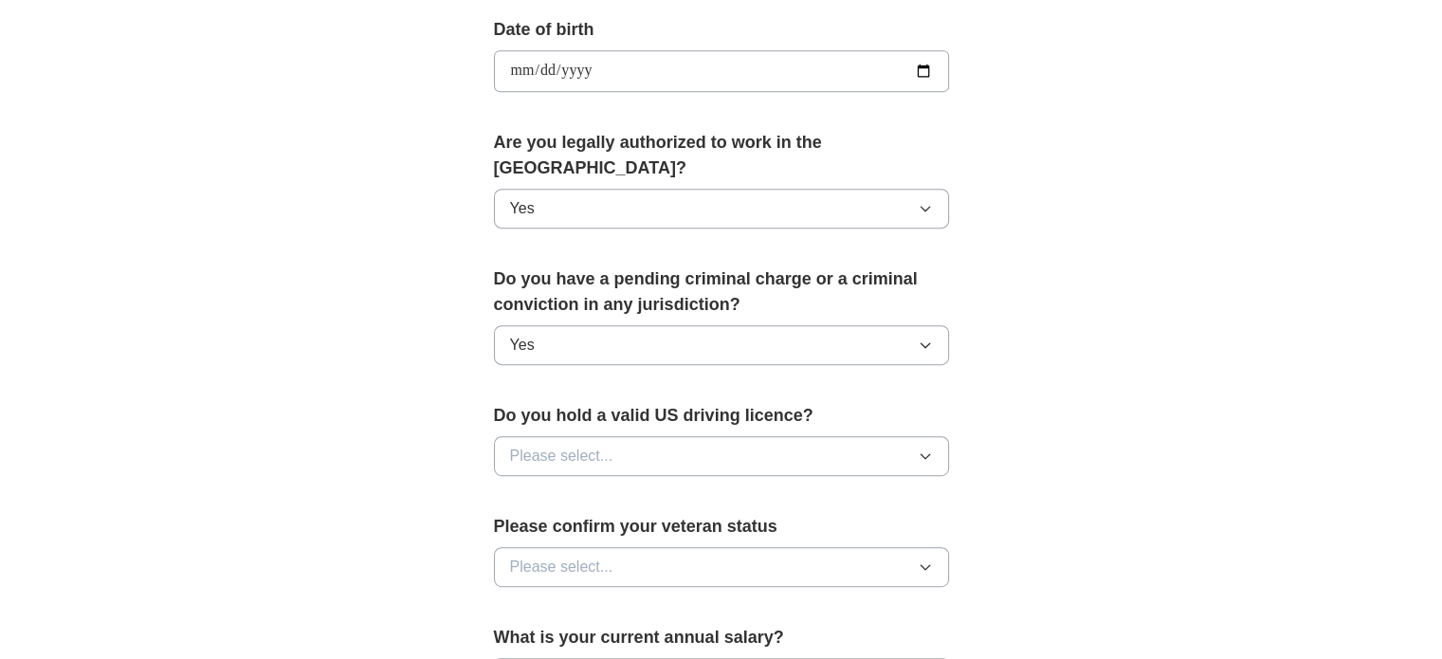
scroll to position [971, 0]
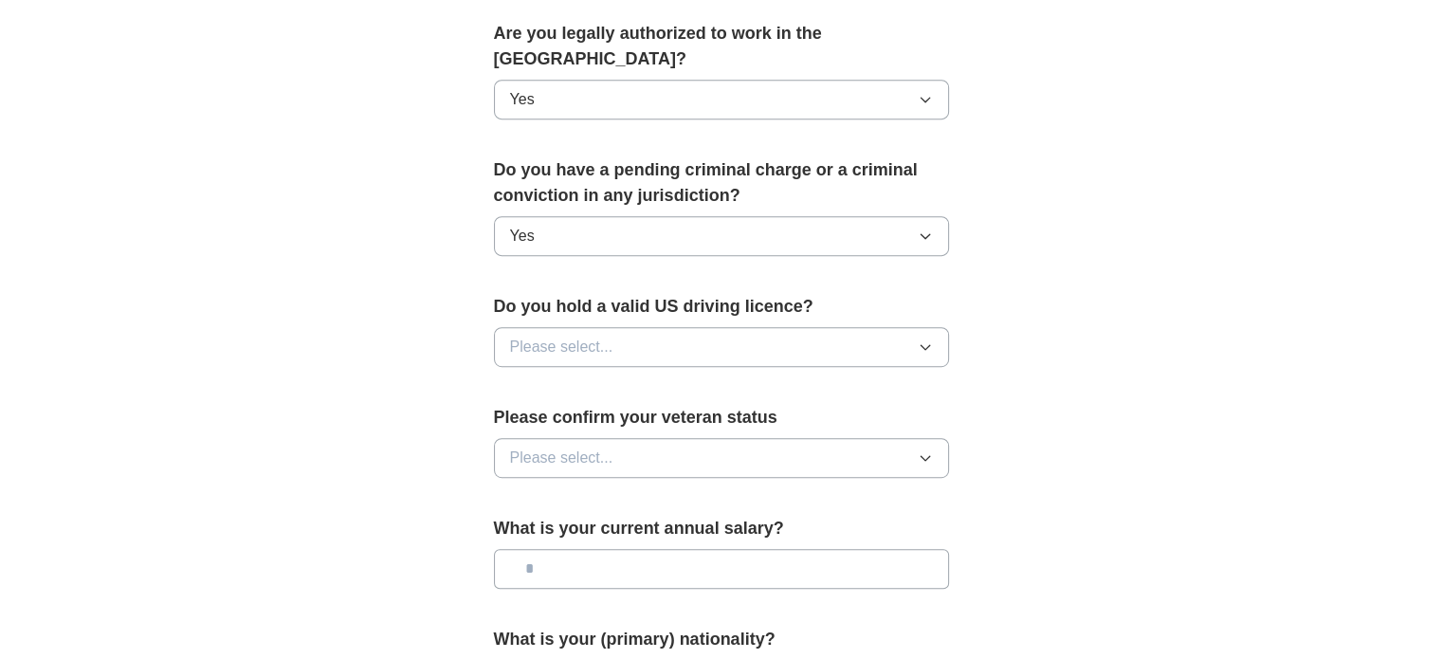
click at [639, 327] on button "Please select..." at bounding box center [721, 347] width 455 height 40
click at [554, 418] on div "No" at bounding box center [721, 429] width 423 height 23
click at [548, 447] on span "Please select..." at bounding box center [561, 458] width 103 height 23
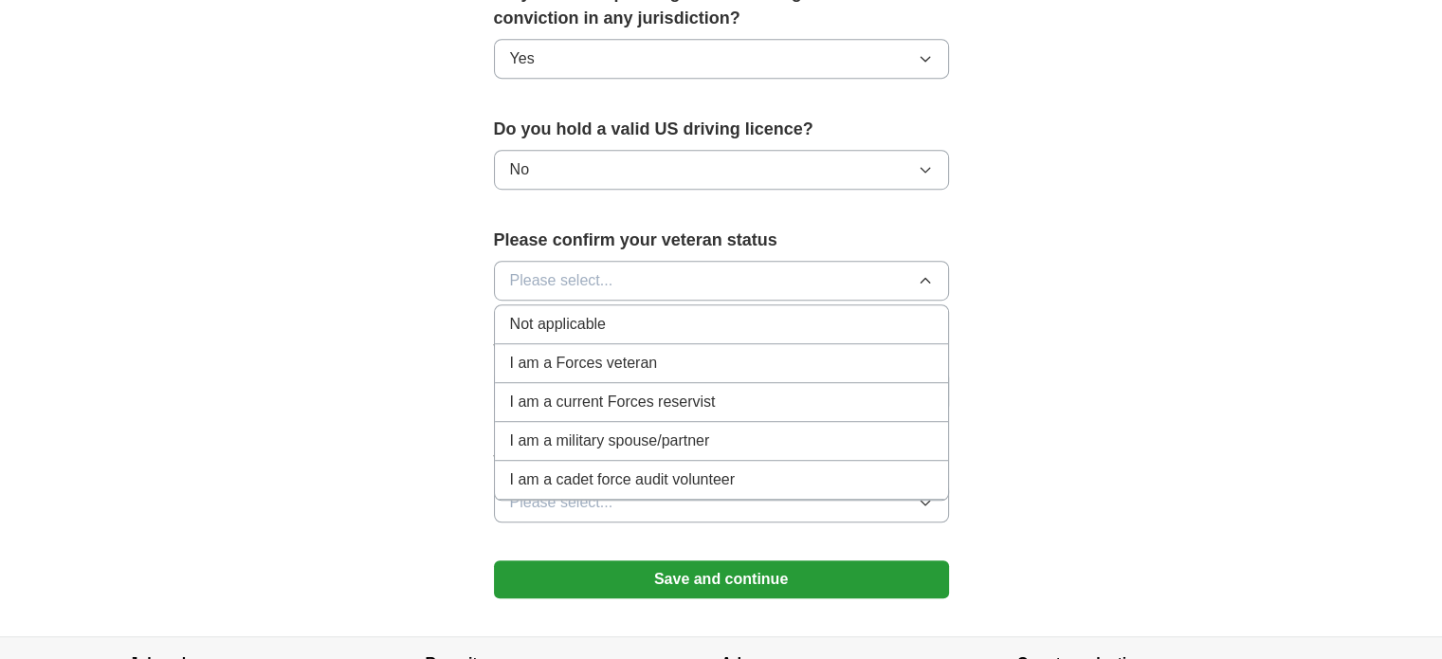
scroll to position [1161, 0]
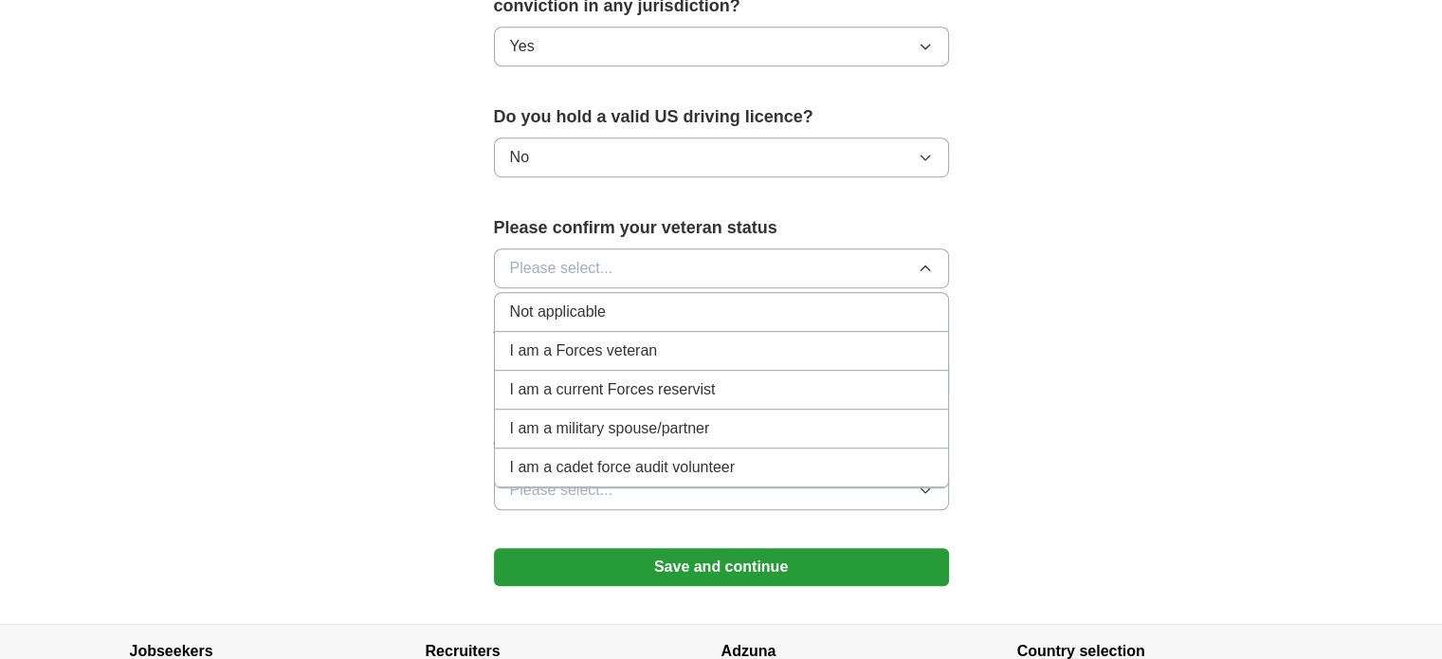
click at [596, 301] on span "Not applicable" at bounding box center [558, 312] width 96 height 23
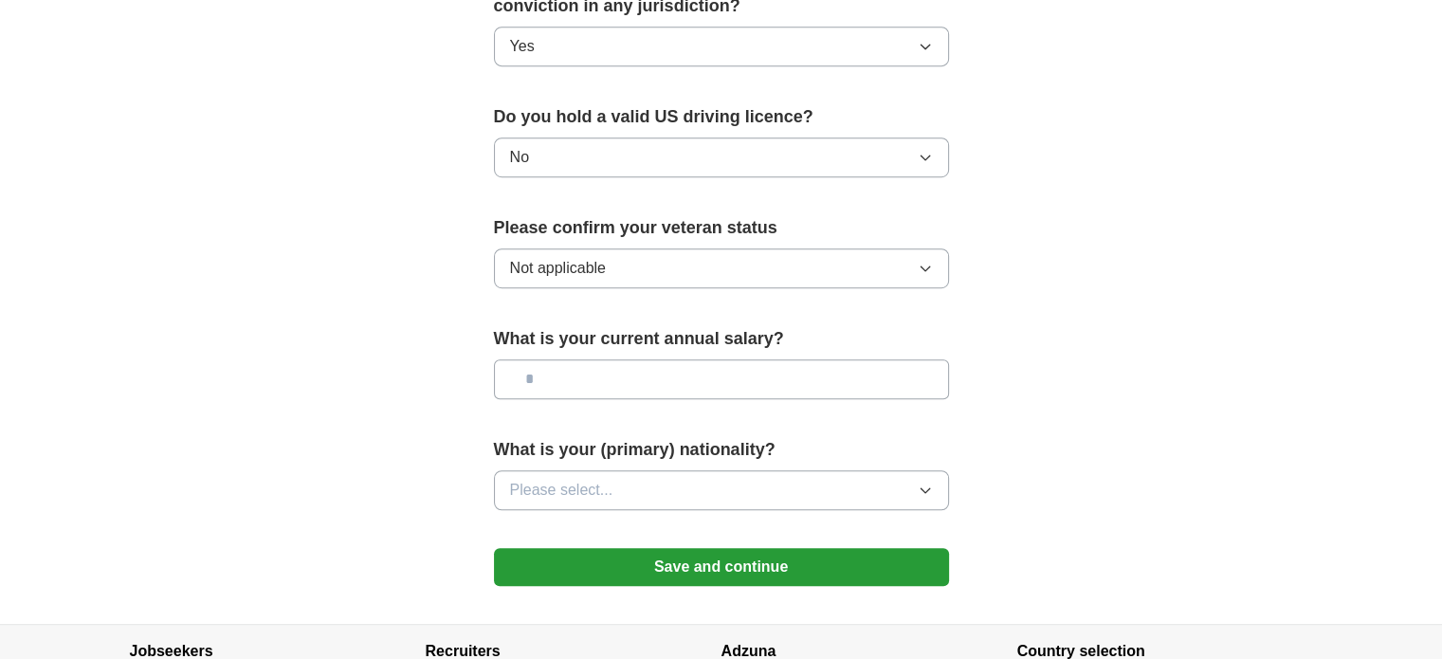
click at [586, 359] on input "text" at bounding box center [721, 379] width 455 height 40
type input "**"
click at [589, 479] on span "Please select..." at bounding box center [561, 490] width 103 height 23
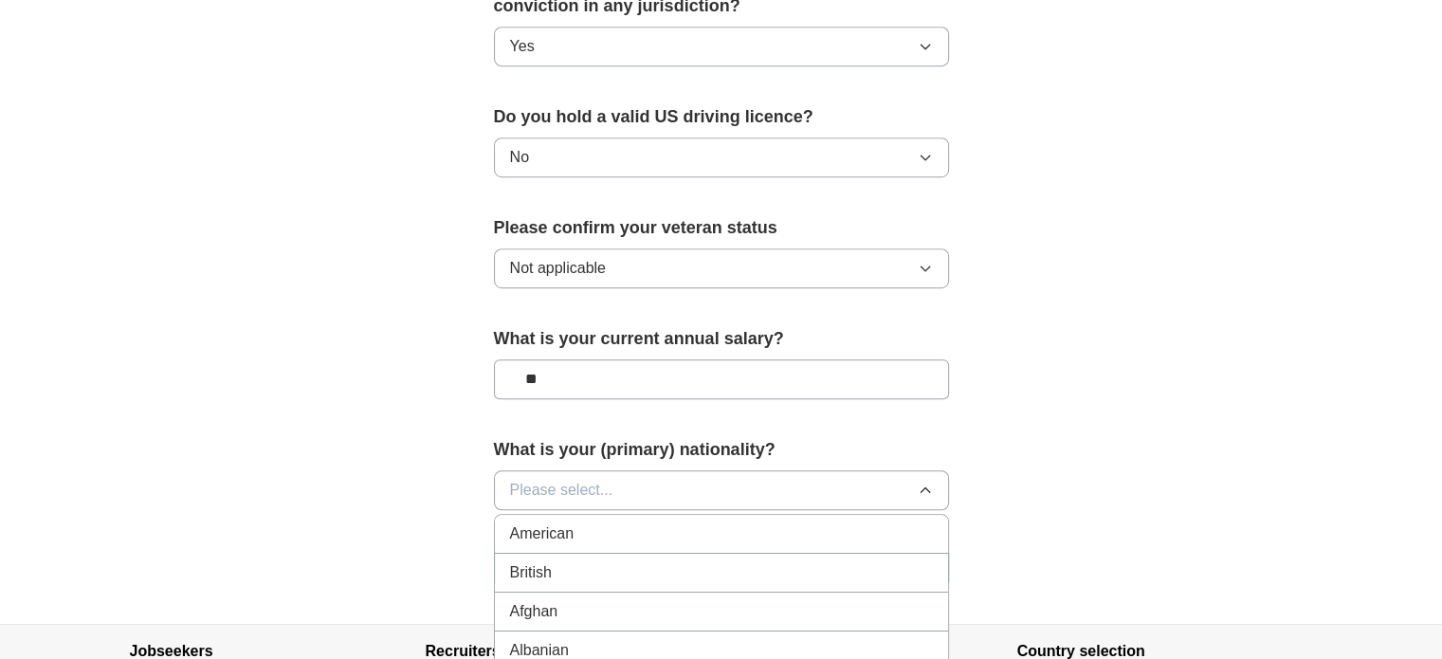
click at [579, 523] on div "American" at bounding box center [721, 534] width 423 height 23
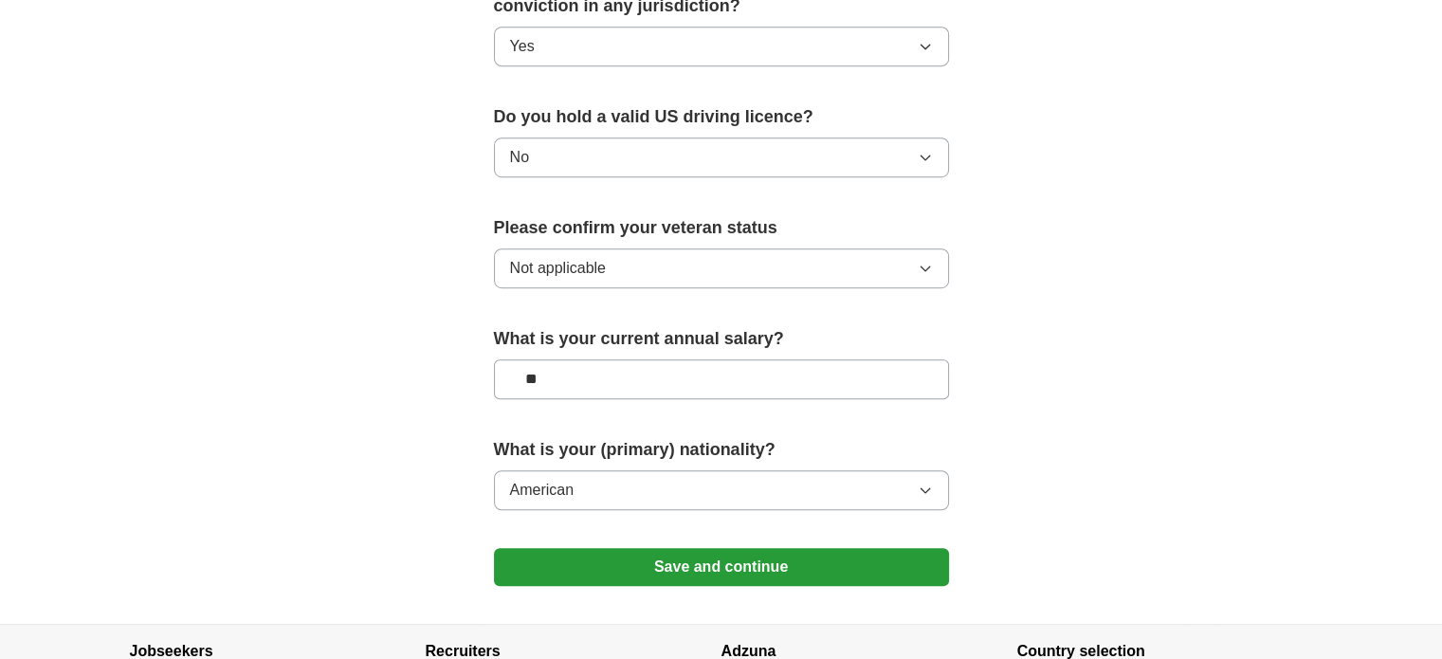
click at [578, 548] on button "Save and continue" at bounding box center [721, 567] width 455 height 38
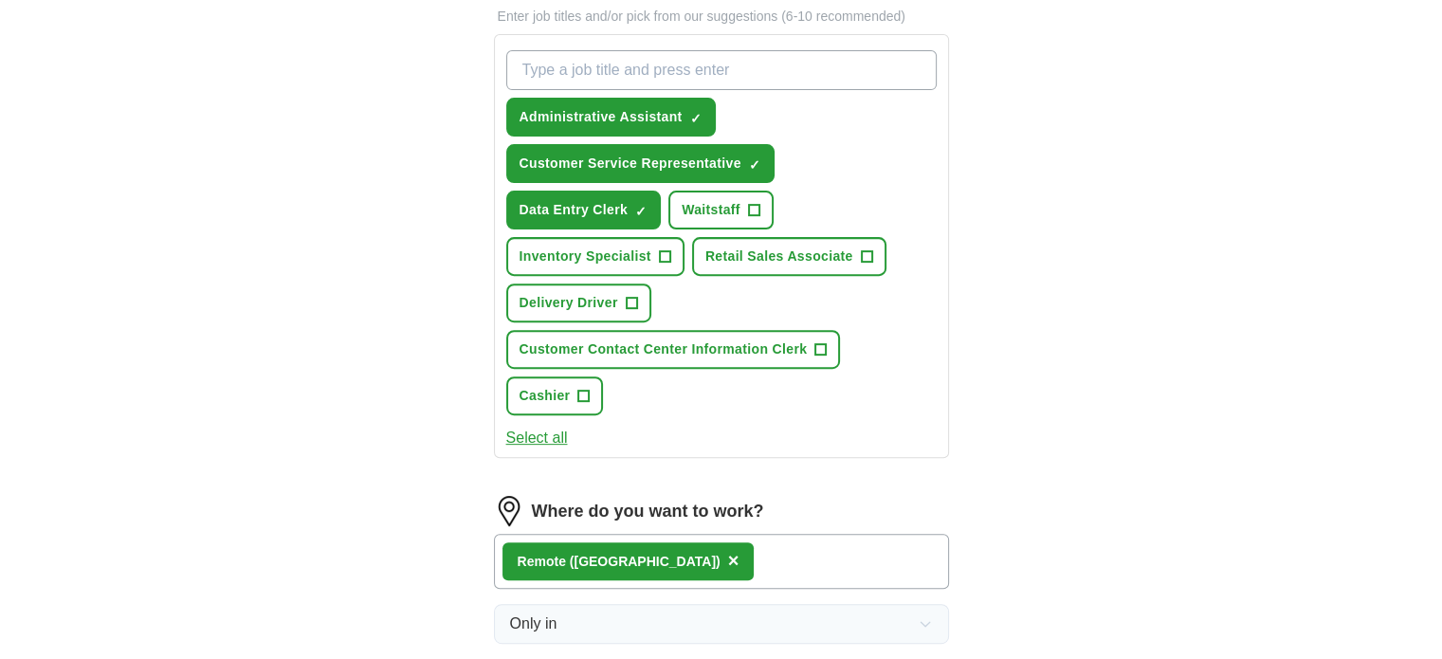
scroll to position [679, 0]
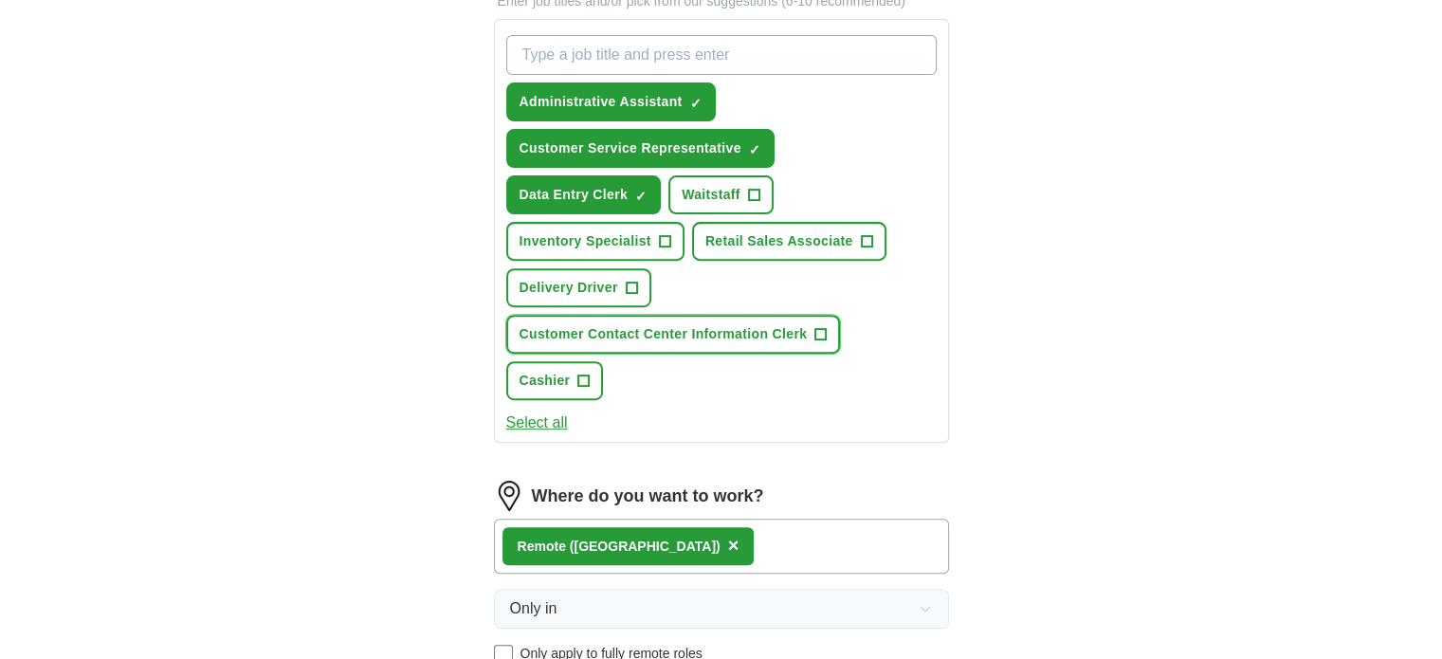
click at [792, 324] on span "Customer Contact Center Information Clerk" at bounding box center [664, 334] width 288 height 20
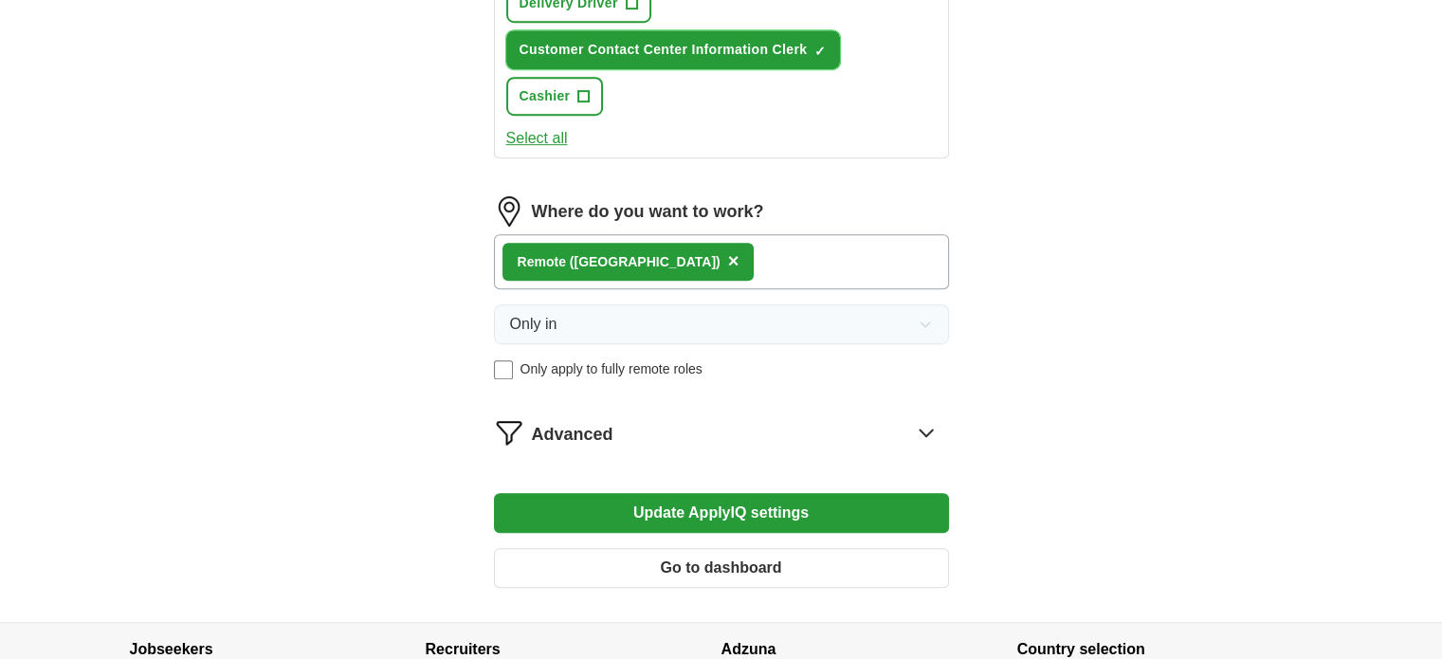
scroll to position [1058, 0]
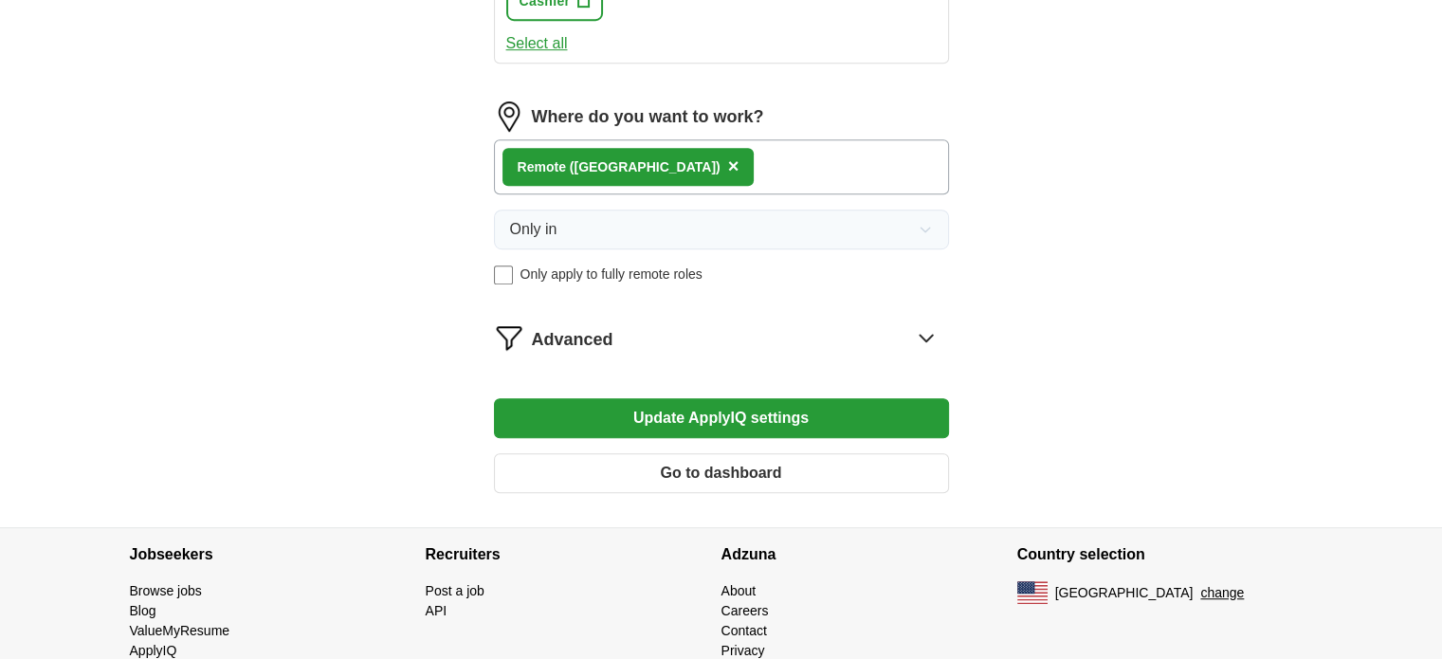
click at [712, 322] on div "Advanced" at bounding box center [740, 337] width 417 height 30
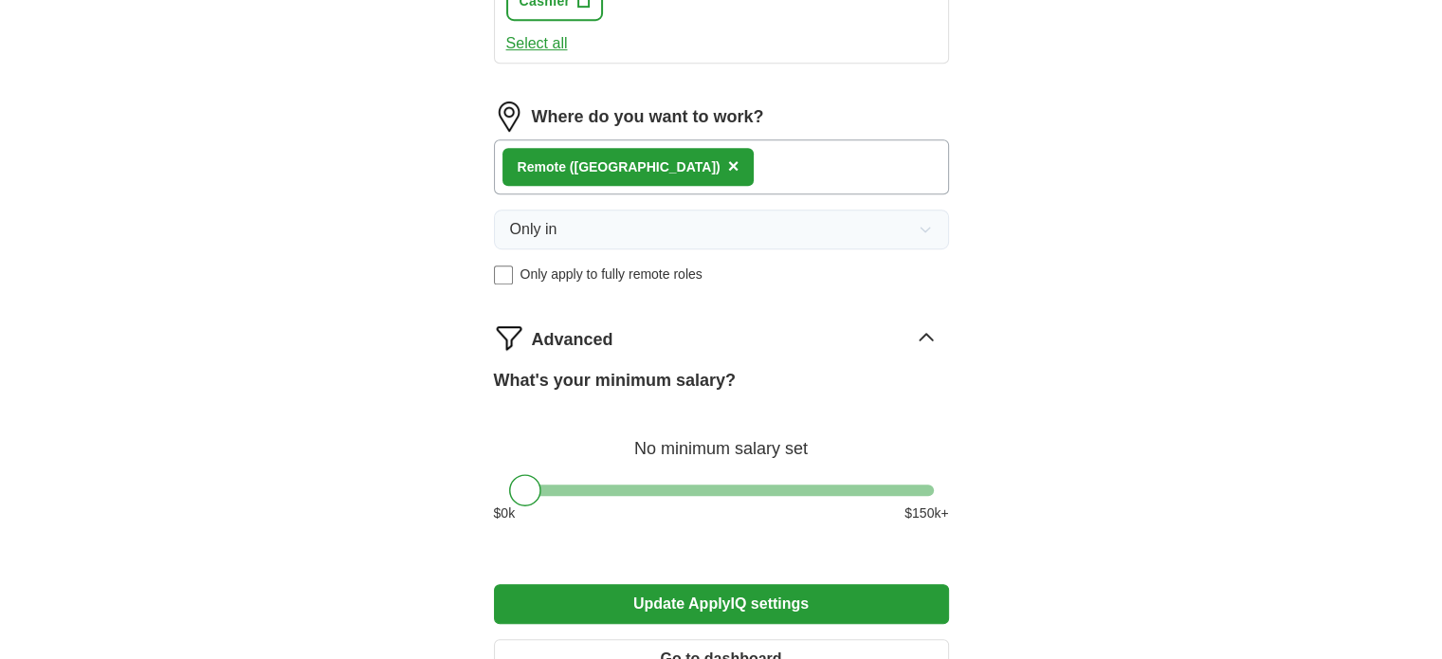
click at [546, 584] on button "Update ApplyIQ settings" at bounding box center [721, 604] width 455 height 40
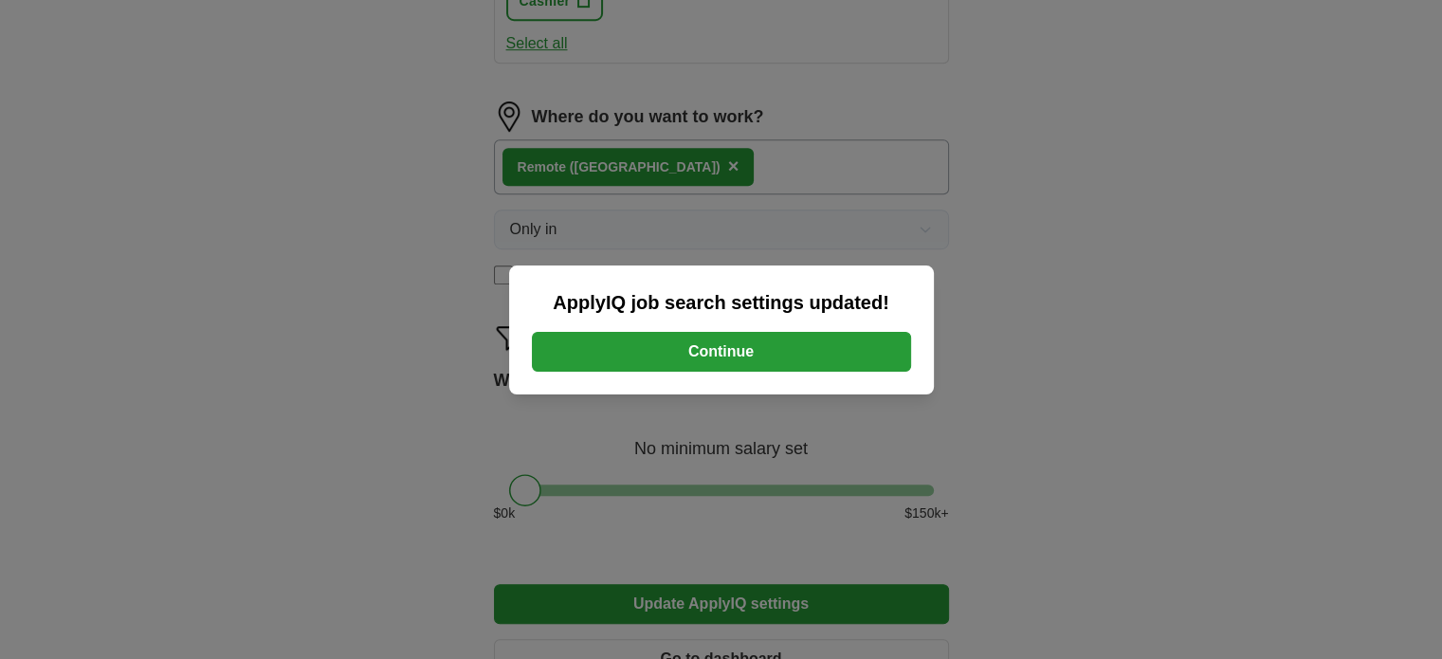
click at [767, 356] on button "Continue" at bounding box center [721, 352] width 379 height 40
